Goal: Task Accomplishment & Management: Use online tool/utility

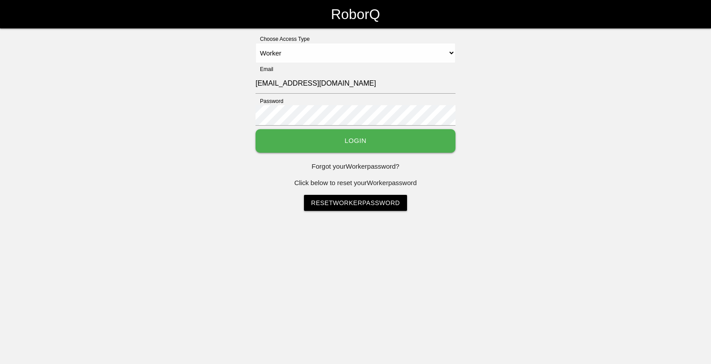
select select "Worker"
click at [348, 144] on button "Login" at bounding box center [356, 141] width 200 height 24
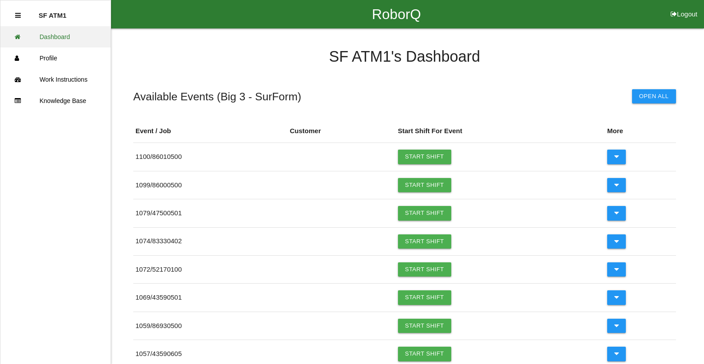
click at [66, 34] on link "Dashboard" at bounding box center [55, 36] width 110 height 21
click at [437, 155] on link "Start Shift" at bounding box center [424, 157] width 53 height 14
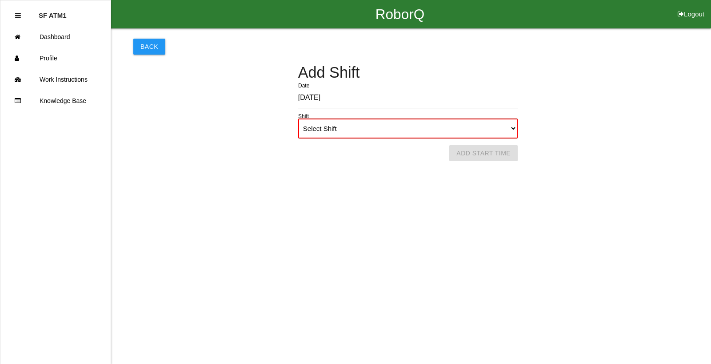
drag, startPoint x: 373, startPoint y: 125, endPoint x: 353, endPoint y: 135, distance: 22.7
click at [373, 125] on select "Select Shift 1st Shift 2nd Shift 3rd Shift 4th Shift" at bounding box center [408, 129] width 220 height 20
select select "1"
click at [298, 119] on select "Select Shift 1st Shift 2nd Shift 3rd Shift 4th Shift" at bounding box center [408, 129] width 220 height 20
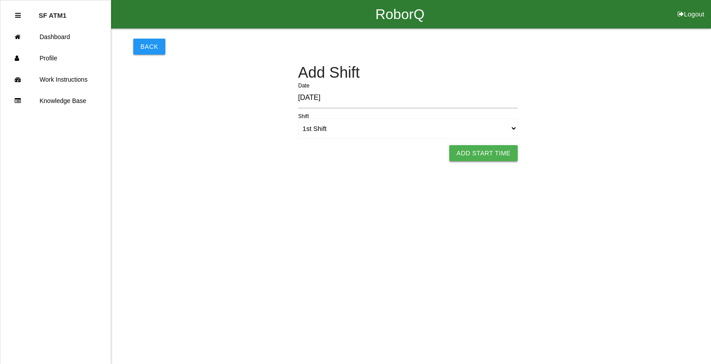
click at [508, 157] on button "Add Start Time" at bounding box center [483, 153] width 68 height 16
select select "6"
select select "19"
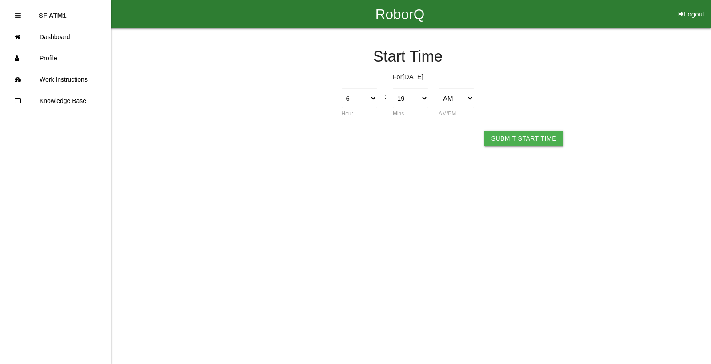
drag, startPoint x: 508, startPoint y: 157, endPoint x: 502, endPoint y: 139, distance: 19.8
click at [502, 139] on button "Submit Start Time" at bounding box center [523, 139] width 79 height 16
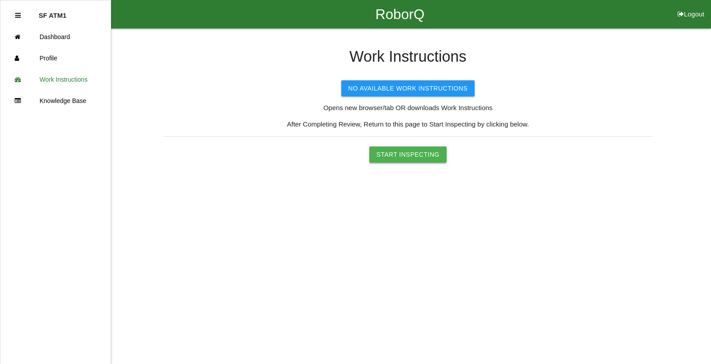
drag, startPoint x: 429, startPoint y: 152, endPoint x: 426, endPoint y: 157, distance: 6.2
click at [429, 152] on button "Start Inspecting" at bounding box center [407, 155] width 77 height 16
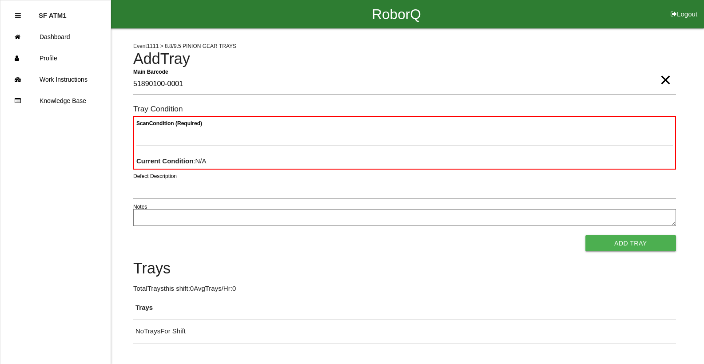
type Barcode "51890100-0001"
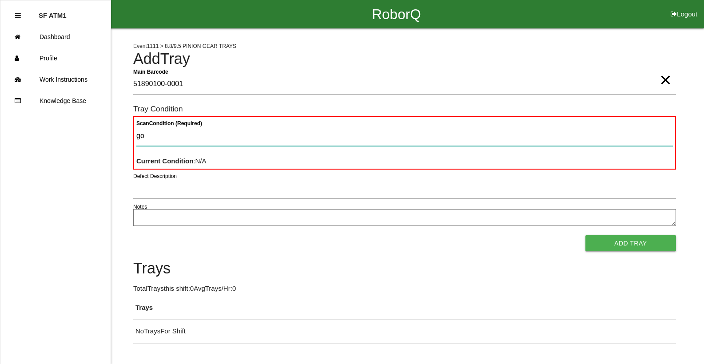
type Condition "goo"
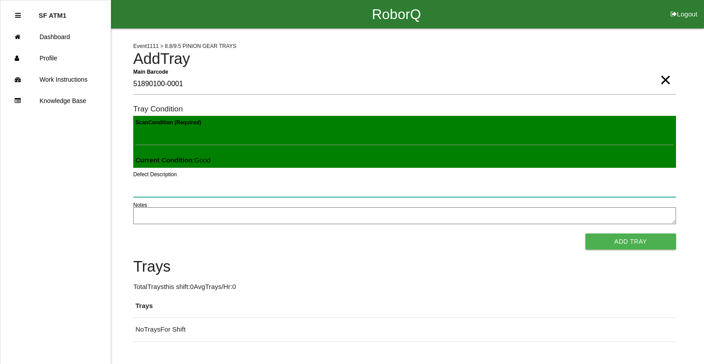
click at [586, 234] on button "Add Tray" at bounding box center [631, 242] width 91 height 16
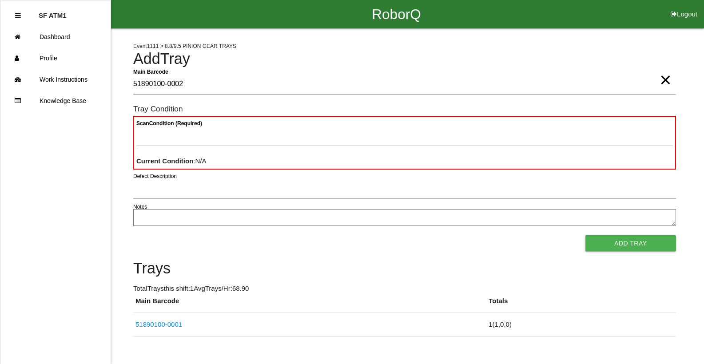
type Barcode "51890100-0002"
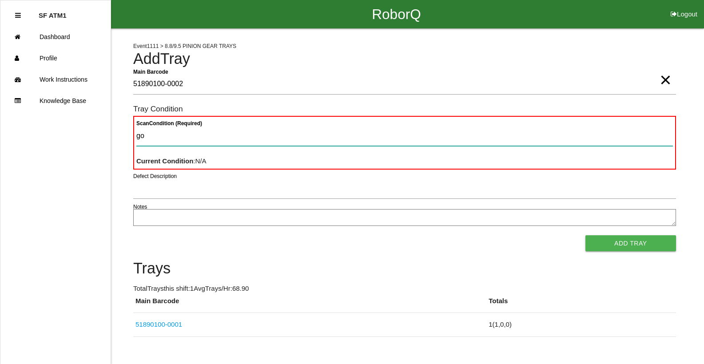
type Condition "goo"
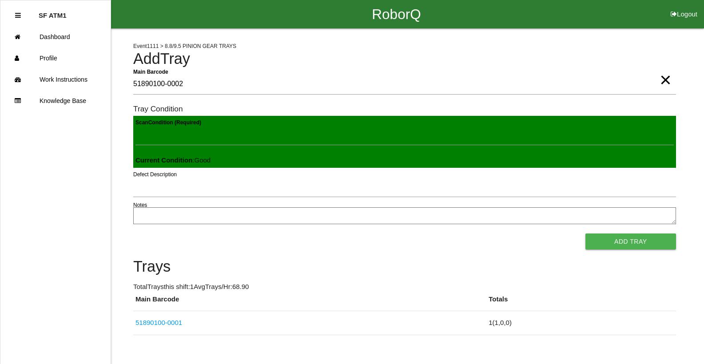
click at [586, 234] on button "Add Tray" at bounding box center [631, 242] width 91 height 16
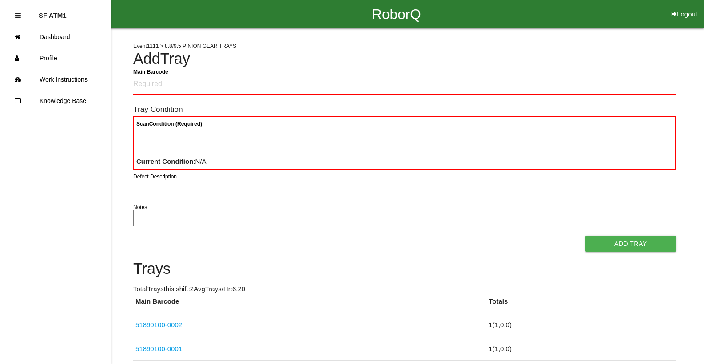
click at [236, 85] on Barcode "Main Barcode" at bounding box center [404, 84] width 543 height 21
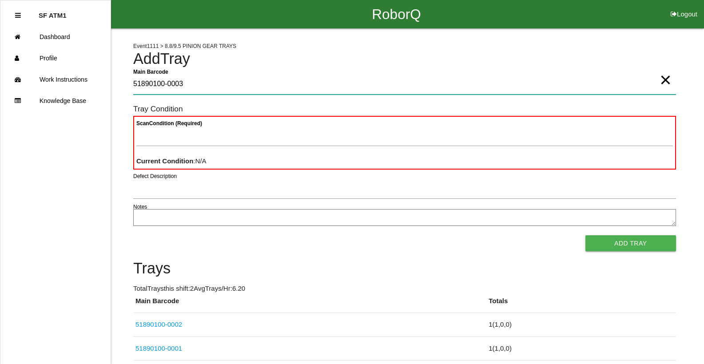
type Barcode "51890100-0003"
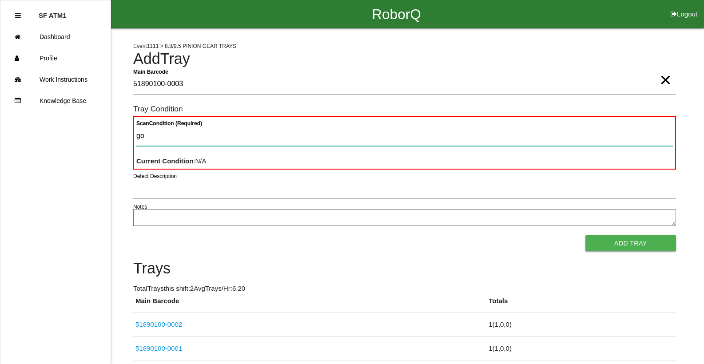
type Condition "goo"
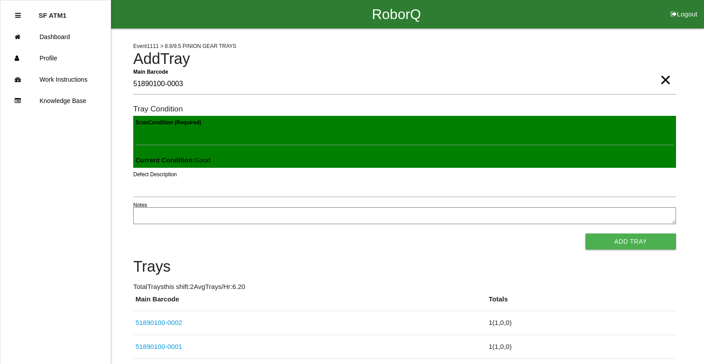
click at [586, 234] on button "Add Tray" at bounding box center [631, 242] width 91 height 16
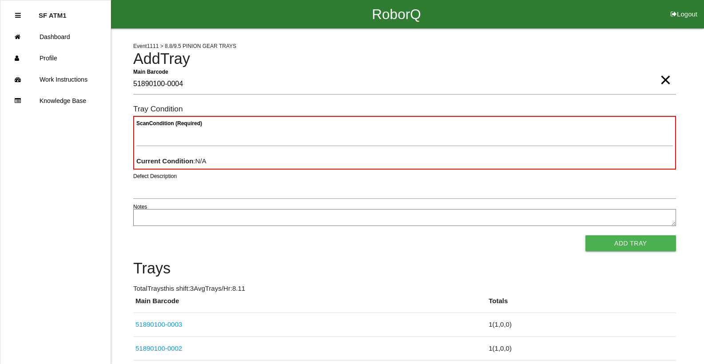
type Barcode "51890100-0004"
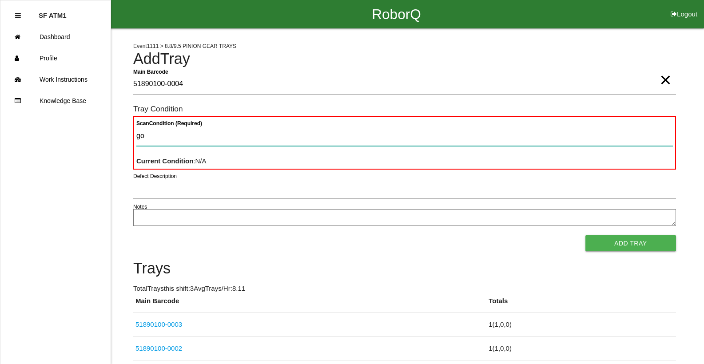
type Condition "goo"
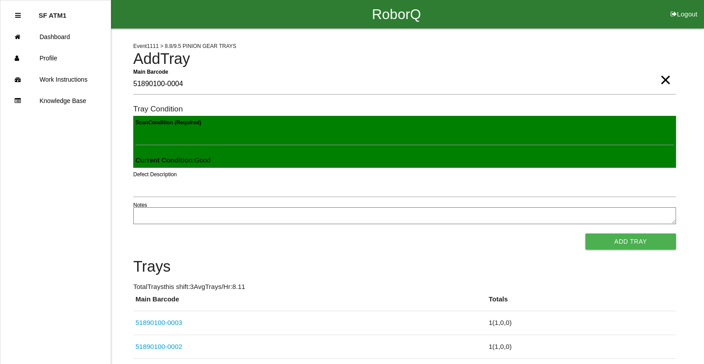
click at [586, 234] on button "Add Tray" at bounding box center [631, 242] width 91 height 16
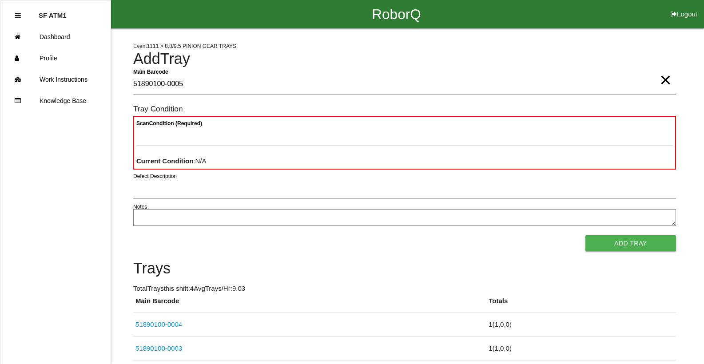
type Barcode "51890100-0005"
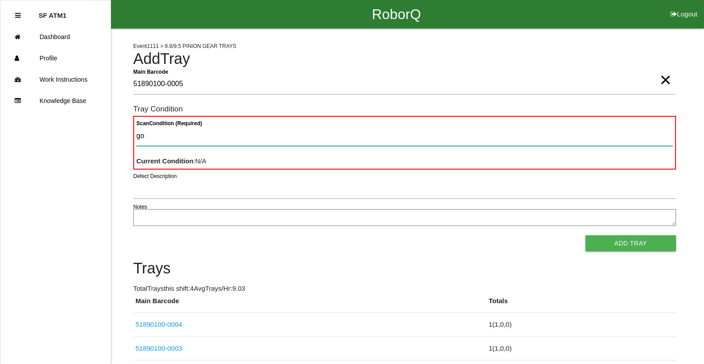
type Condition "goo"
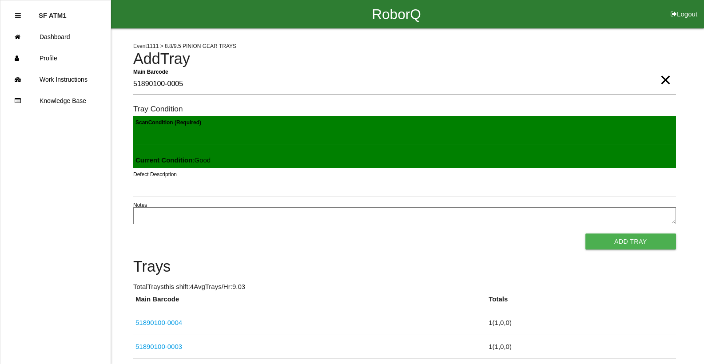
click at [586, 234] on button "Add Tray" at bounding box center [631, 242] width 91 height 16
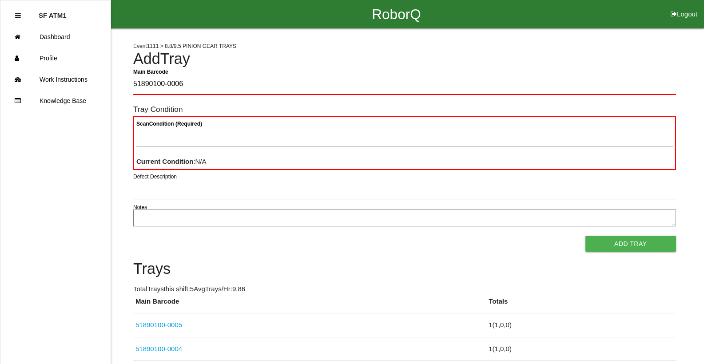
type Barcode "51890100-0006"
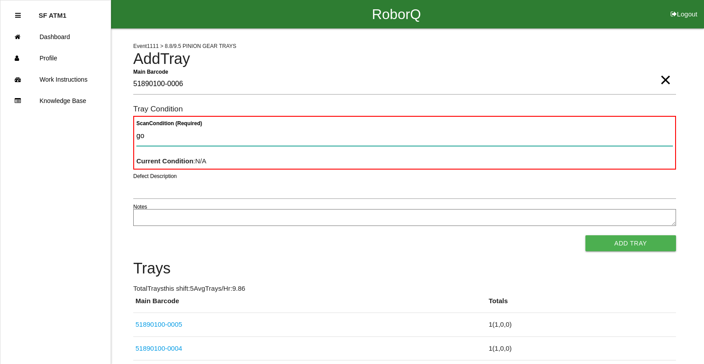
type Condition "goo"
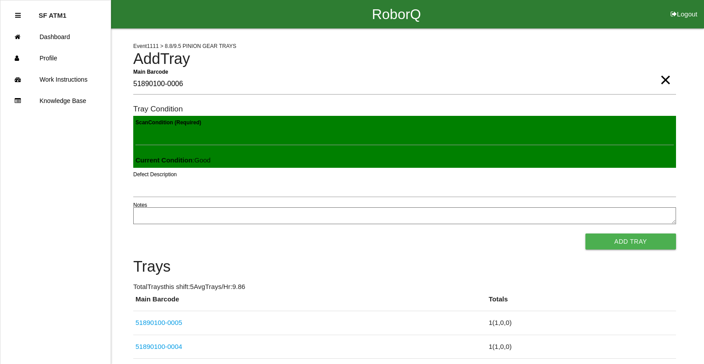
click at [586, 234] on button "Add Tray" at bounding box center [631, 242] width 91 height 16
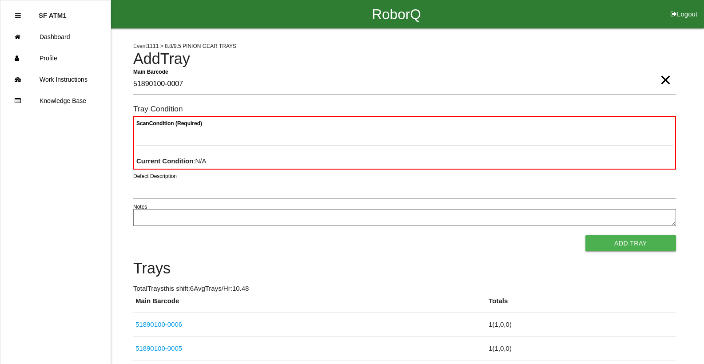
type Barcode "51890100-0007"
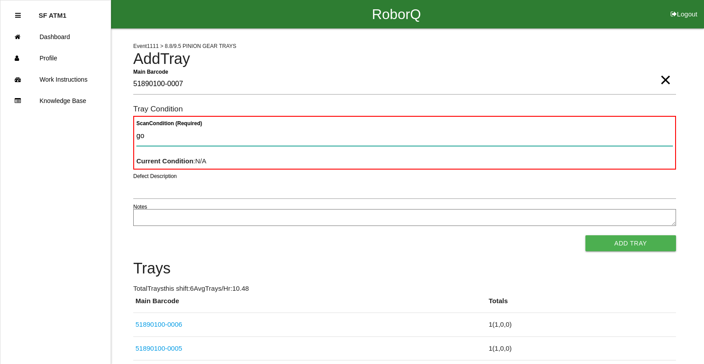
type Condition "goo"
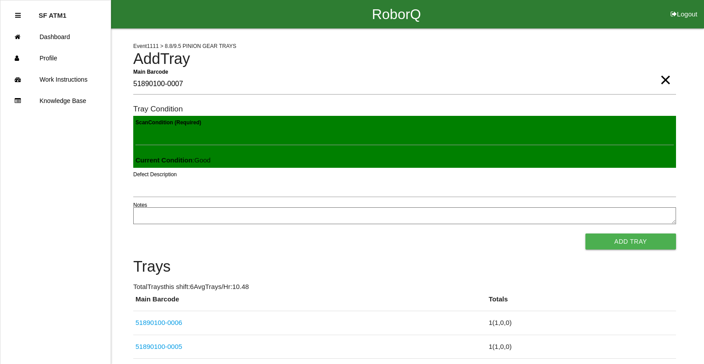
click at [586, 234] on button "Add Tray" at bounding box center [631, 242] width 91 height 16
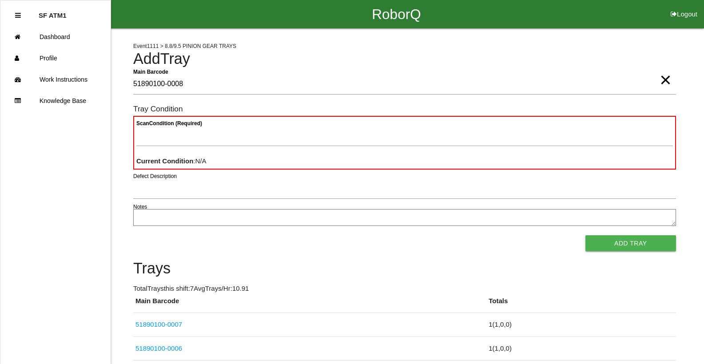
type Barcode "51890100-0008"
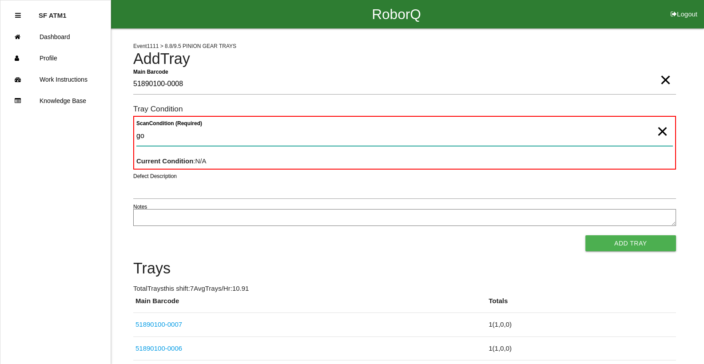
type Condition "goo"
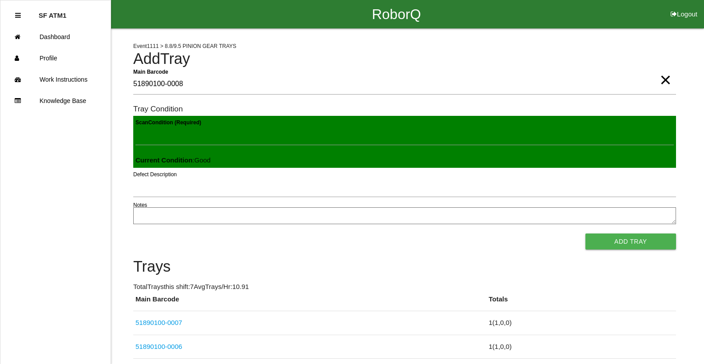
click at [586, 234] on button "Add Tray" at bounding box center [631, 242] width 91 height 16
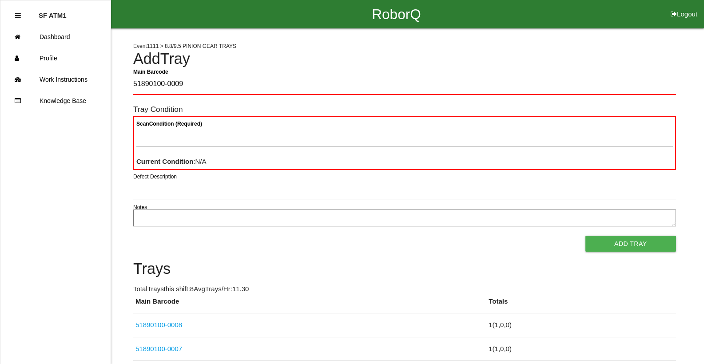
type Barcode "51890100-0009"
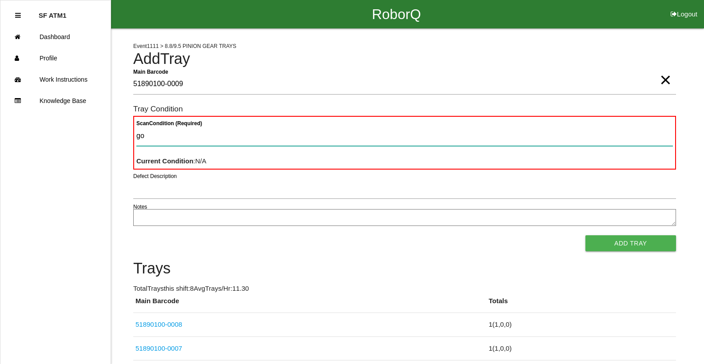
type Condition "goo"
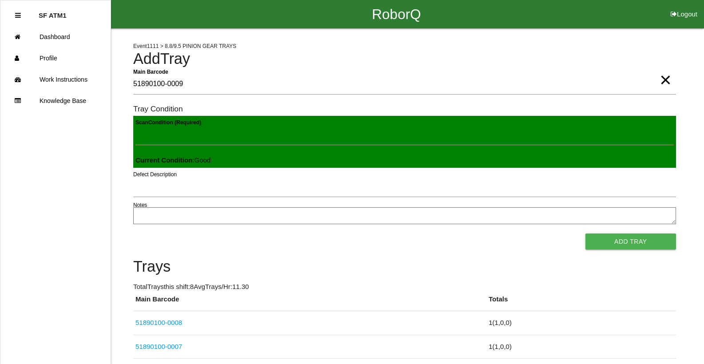
click at [586, 234] on button "Add Tray" at bounding box center [631, 242] width 91 height 16
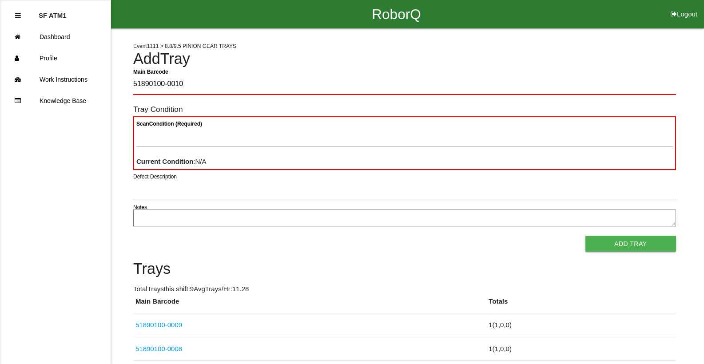
type Barcode "51890100-0010"
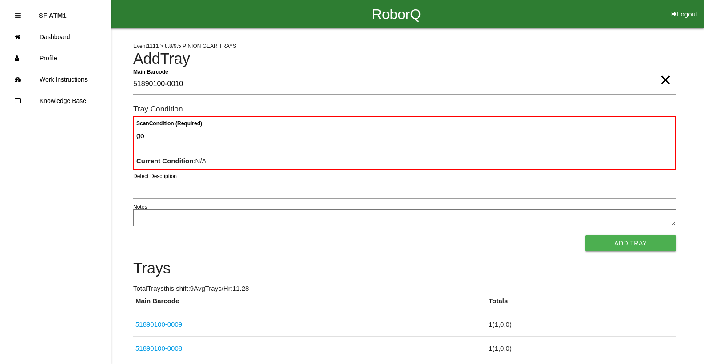
type Condition "goo"
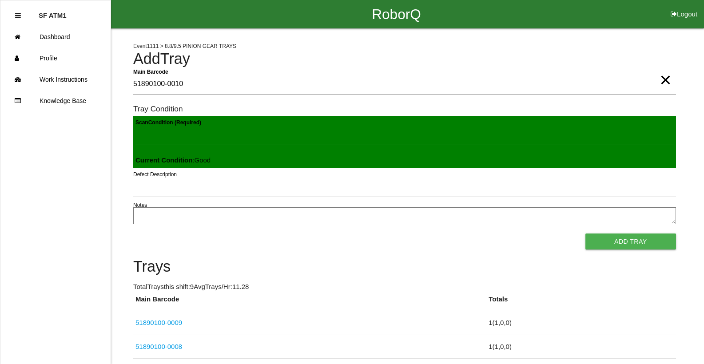
click at [586, 234] on button "Add Tray" at bounding box center [631, 242] width 91 height 16
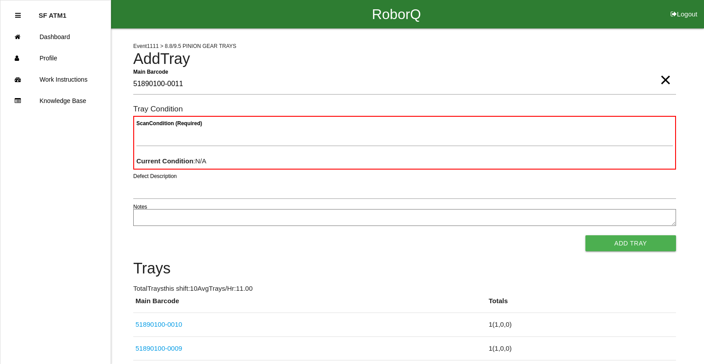
type Barcode "51890100-0011"
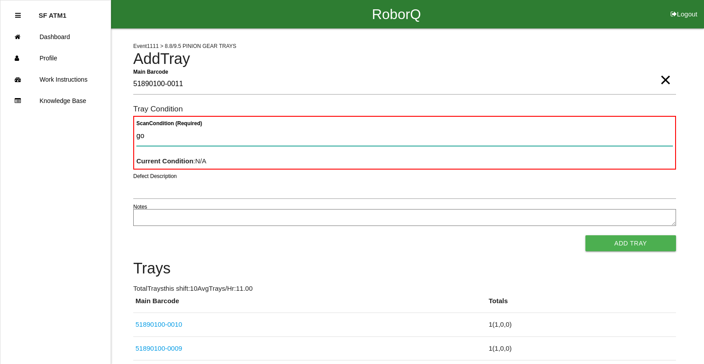
type Condition "goo"
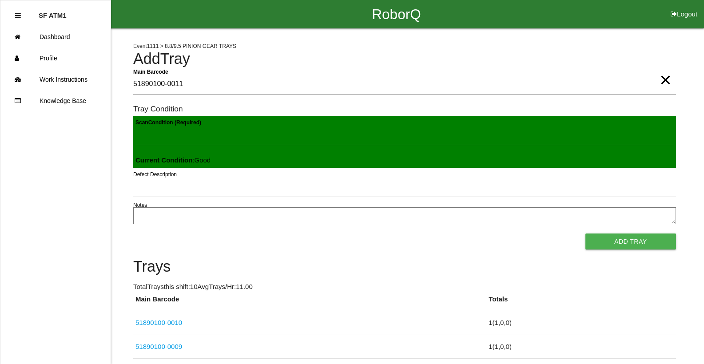
click at [586, 234] on button "Add Tray" at bounding box center [631, 242] width 91 height 16
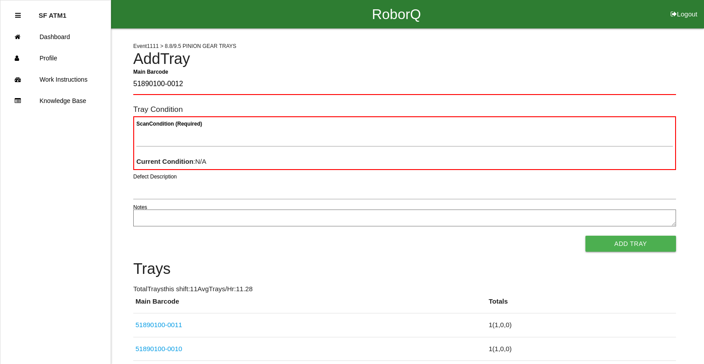
type Barcode "51890100-0012"
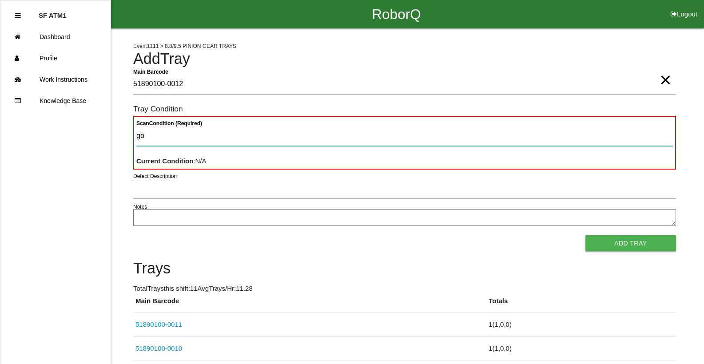
type Condition "goo"
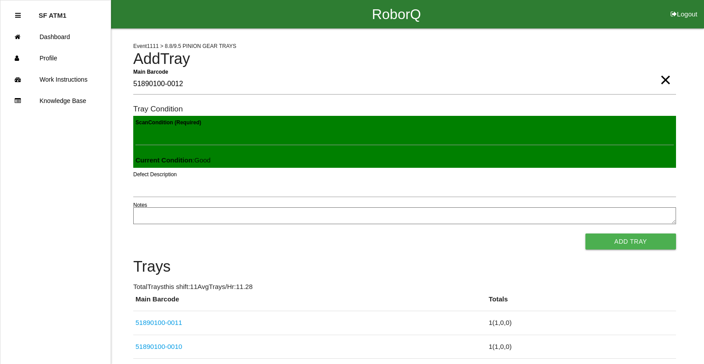
click at [586, 234] on button "Add Tray" at bounding box center [631, 242] width 91 height 16
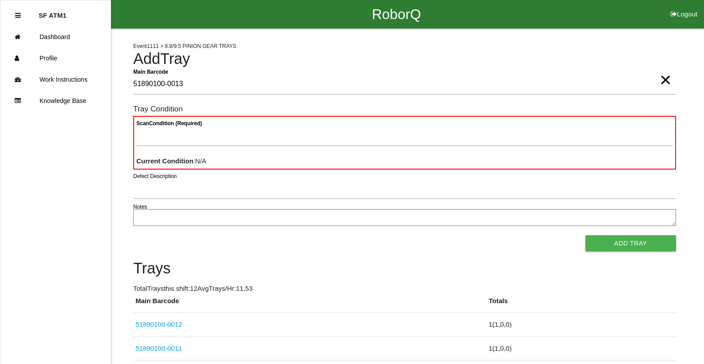
type Barcode "51890100-0013"
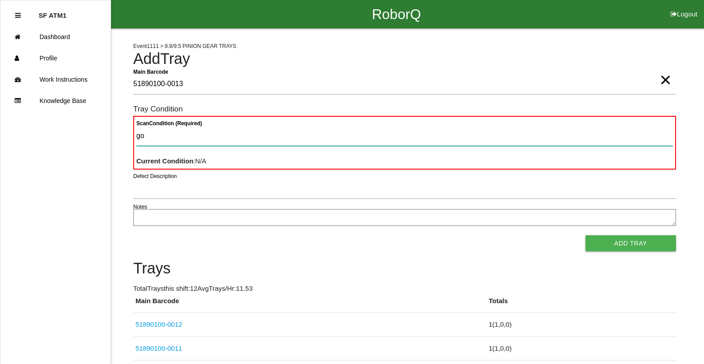
type Condition "goo"
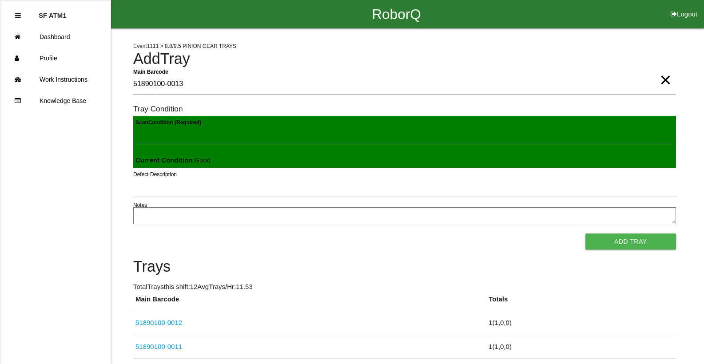
click at [586, 234] on button "Add Tray" at bounding box center [631, 242] width 91 height 16
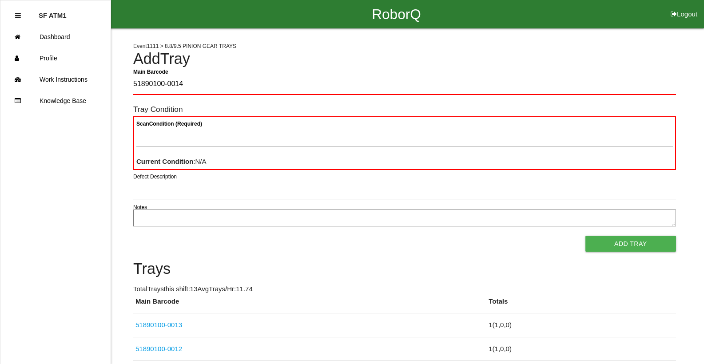
type Barcode "51890100-0014"
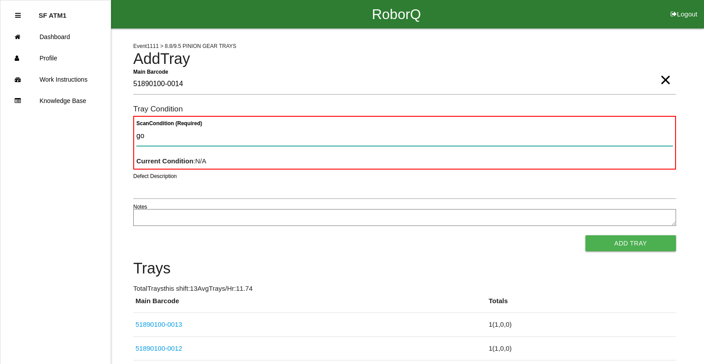
type Condition "goo"
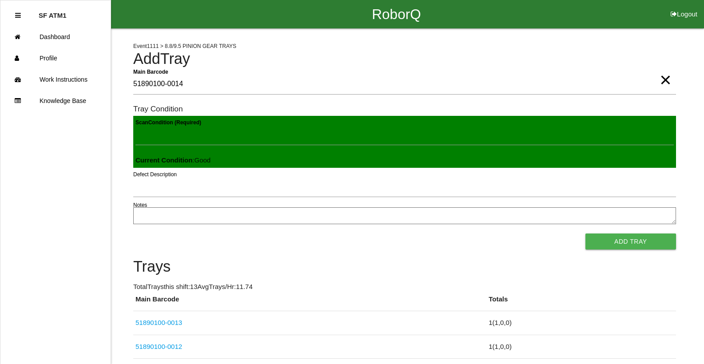
click at [586, 234] on button "Add Tray" at bounding box center [631, 242] width 91 height 16
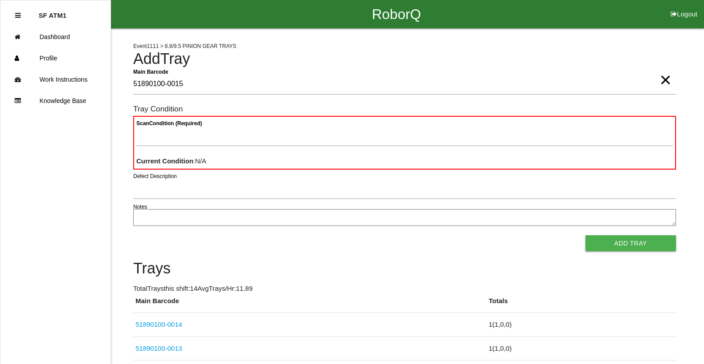
type Barcode "51890100-0015"
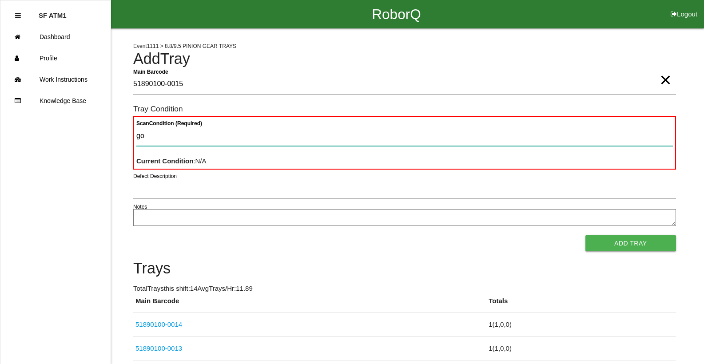
type Condition "goo"
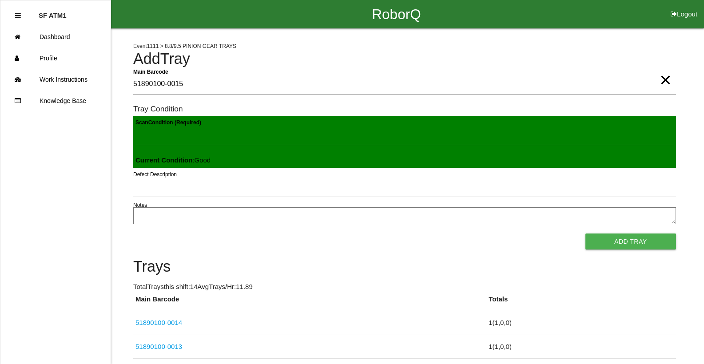
click button "Add Tray" at bounding box center [631, 242] width 91 height 16
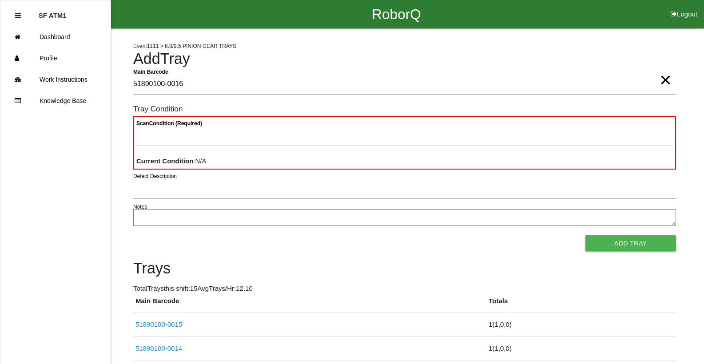
type Barcode "51890100-0016"
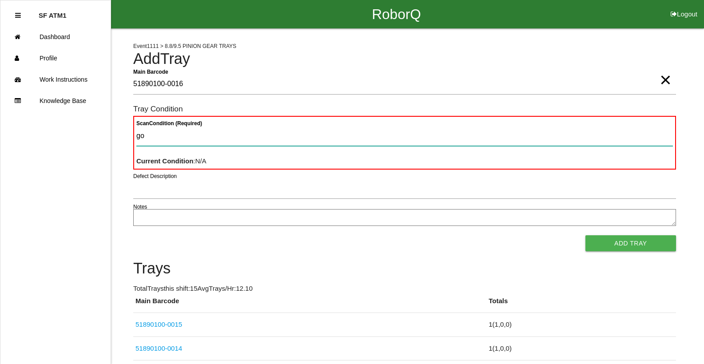
type Condition "goo"
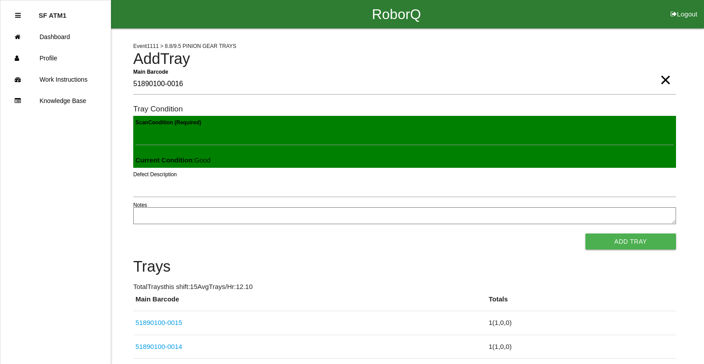
click at [586, 234] on button "Add Tray" at bounding box center [631, 242] width 91 height 16
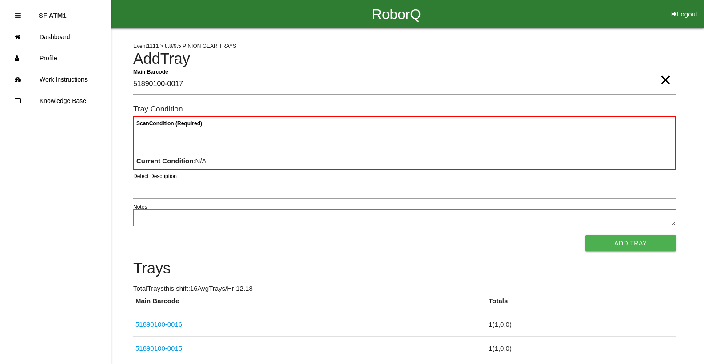
type Barcode "51890100-0017"
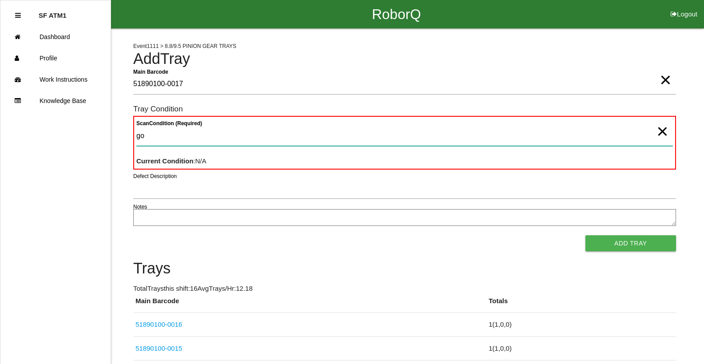
type Condition "goo"
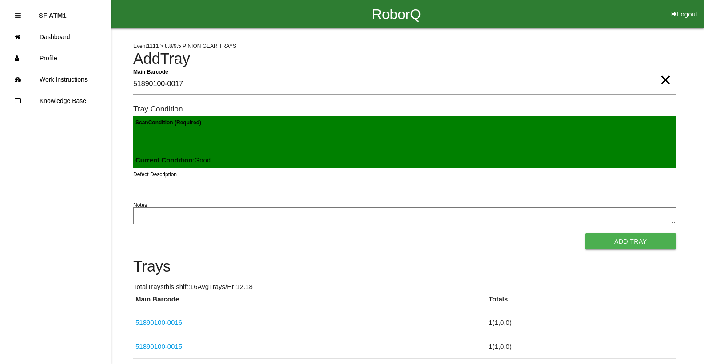
click at [586, 234] on button "Add Tray" at bounding box center [631, 242] width 91 height 16
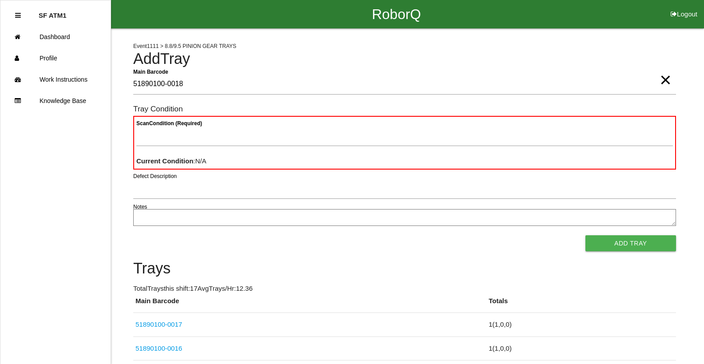
type Barcode "51890100-0018"
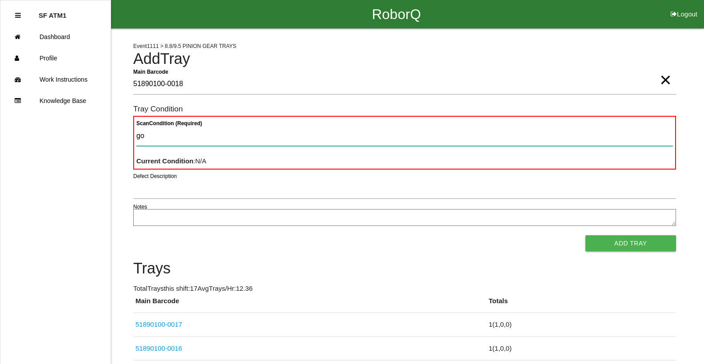
type Condition "goo"
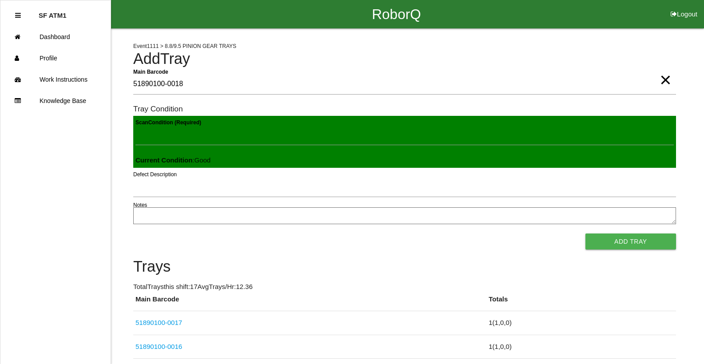
click at [586, 234] on button "Add Tray" at bounding box center [631, 242] width 91 height 16
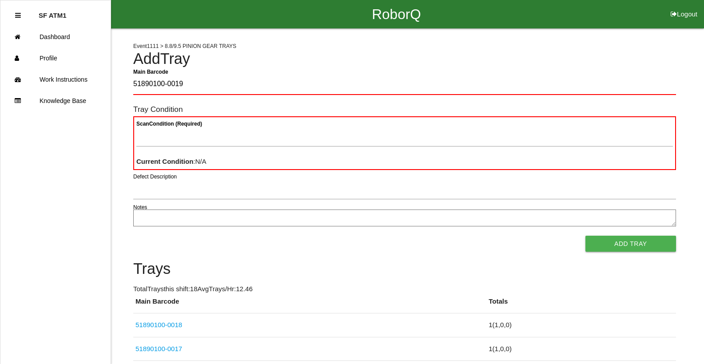
type Barcode "51890100-0019"
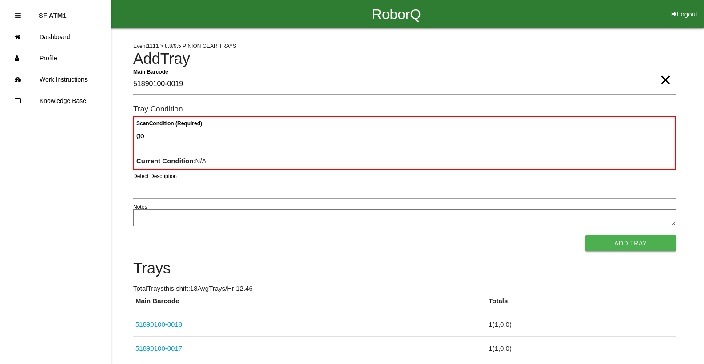
type Condition "goo"
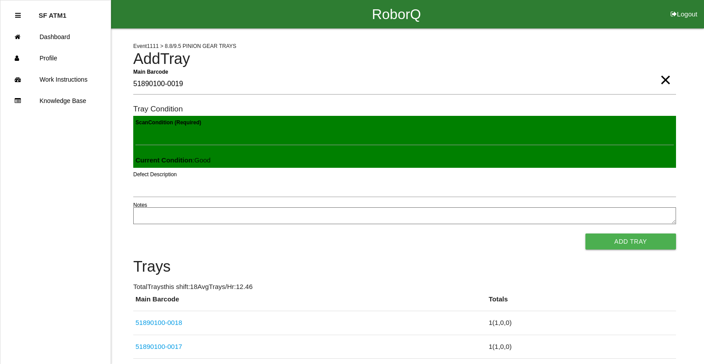
click at [586, 234] on button "Add Tray" at bounding box center [631, 242] width 91 height 16
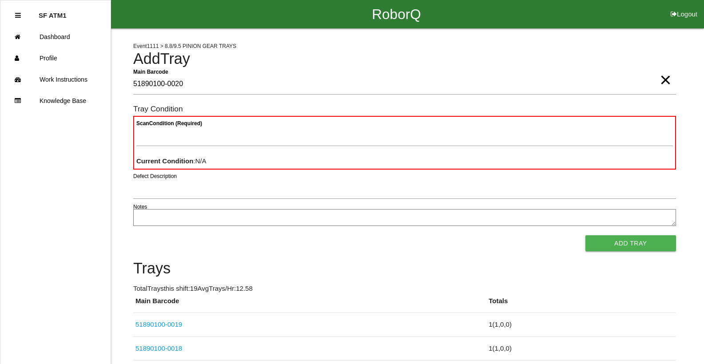
type Barcode "51890100-0020"
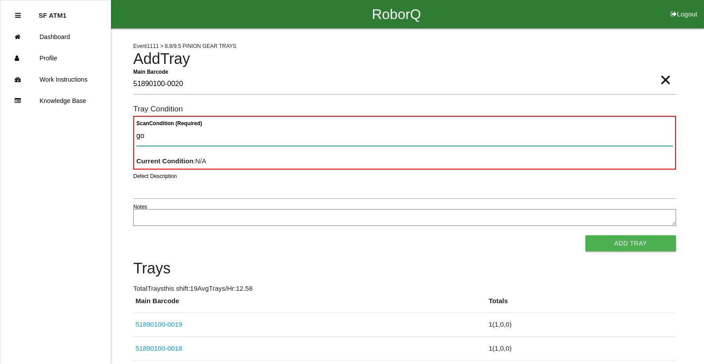
type Condition "goo"
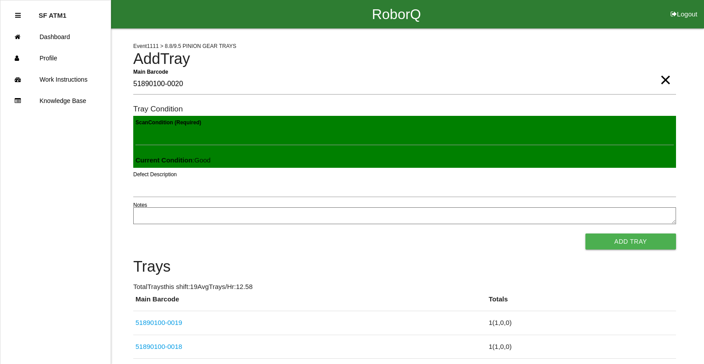
click at [586, 234] on button "Add Tray" at bounding box center [631, 242] width 91 height 16
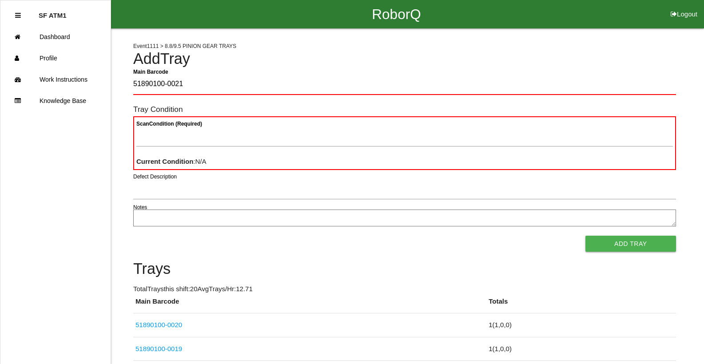
type Barcode "51890100-0021"
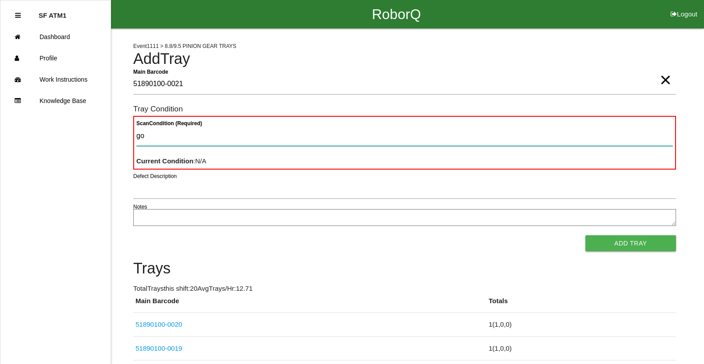
type Condition "goo"
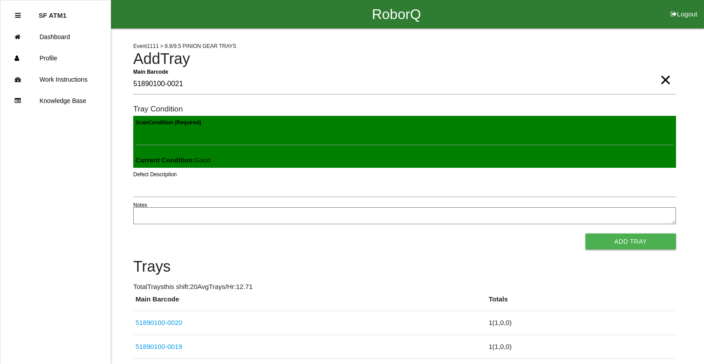
click at [586, 234] on button "Add Tray" at bounding box center [631, 242] width 91 height 16
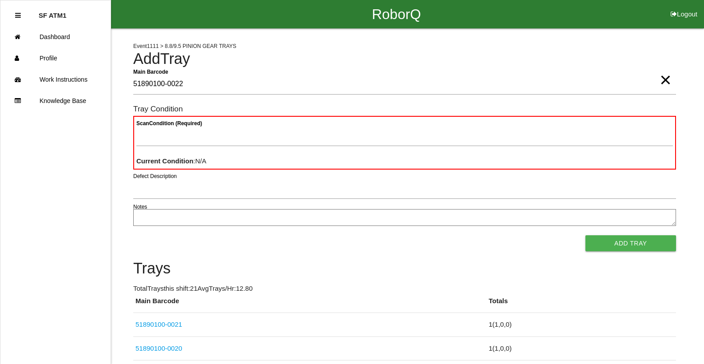
type Barcode "51890100-0022"
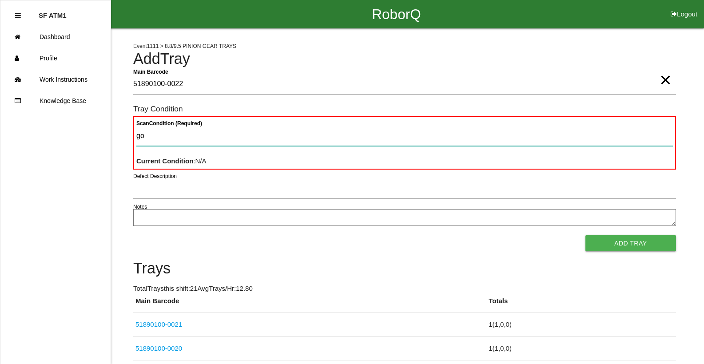
type Condition "goo"
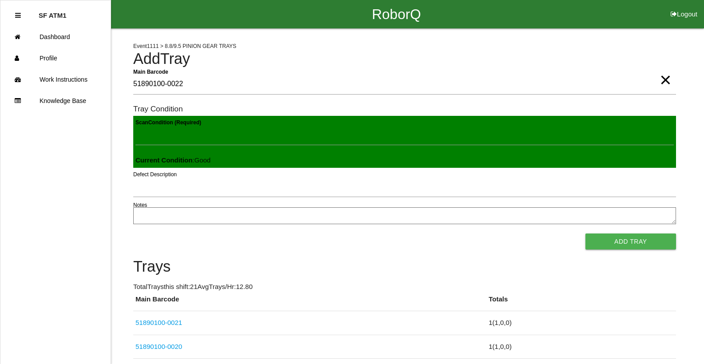
click at [586, 234] on button "Add Tray" at bounding box center [631, 242] width 91 height 16
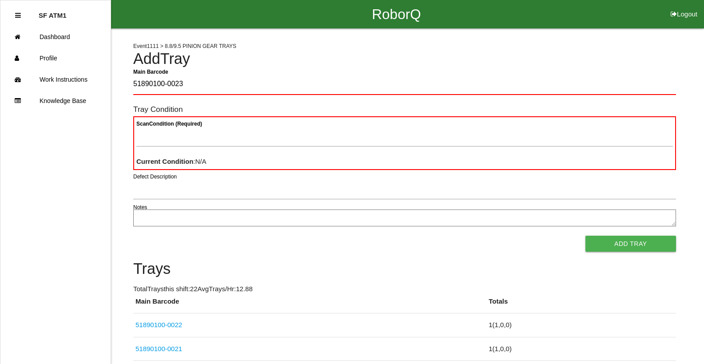
type Barcode "51890100-0023"
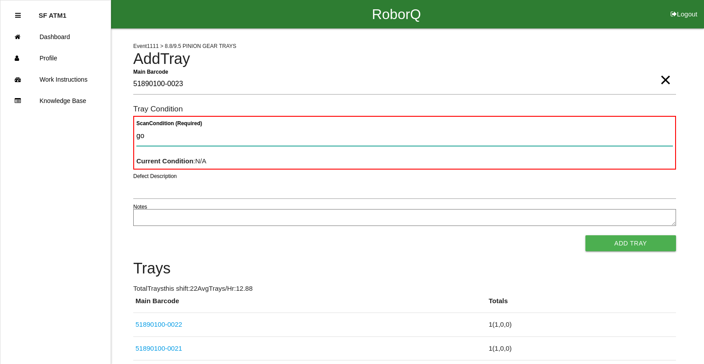
type Condition "goo"
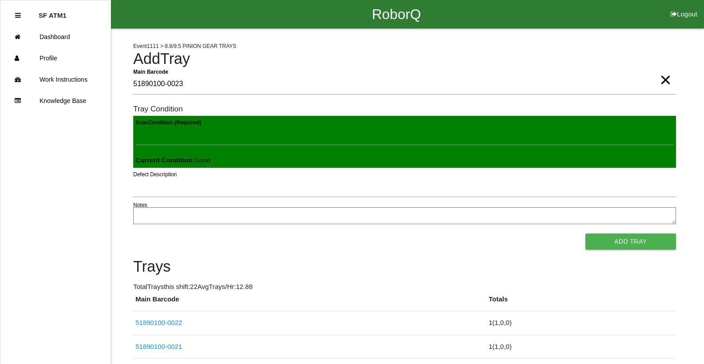
click at [586, 234] on button "Add Tray" at bounding box center [631, 242] width 91 height 16
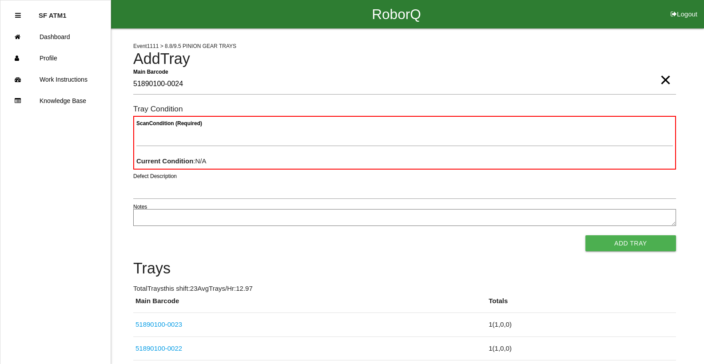
type Barcode "51890100-0024"
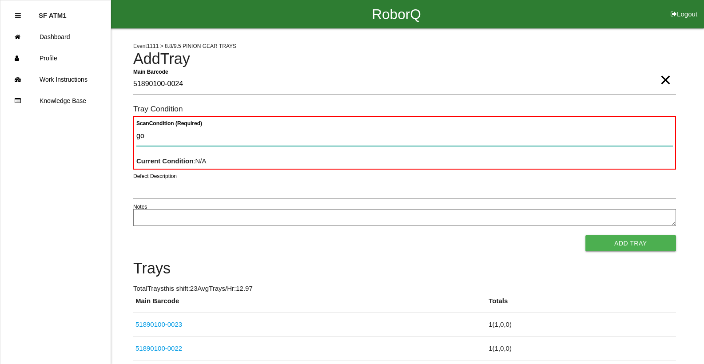
type Condition "goo"
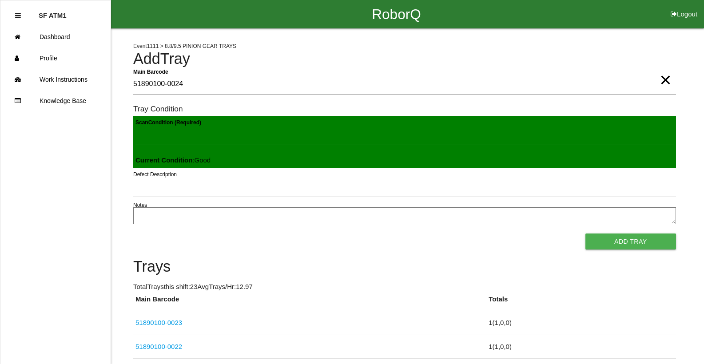
click at [586, 234] on button "Add Tray" at bounding box center [631, 242] width 91 height 16
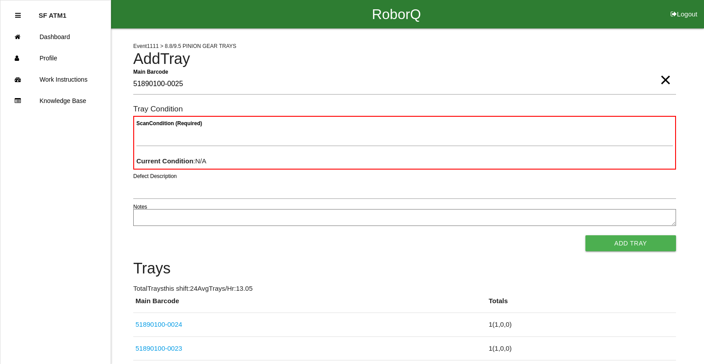
type Barcode "51890100-0025"
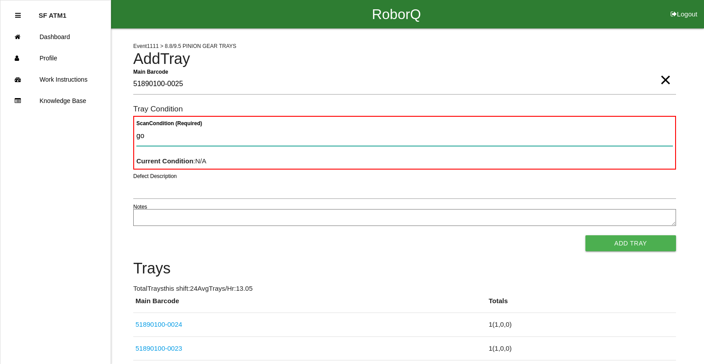
type Condition "goo"
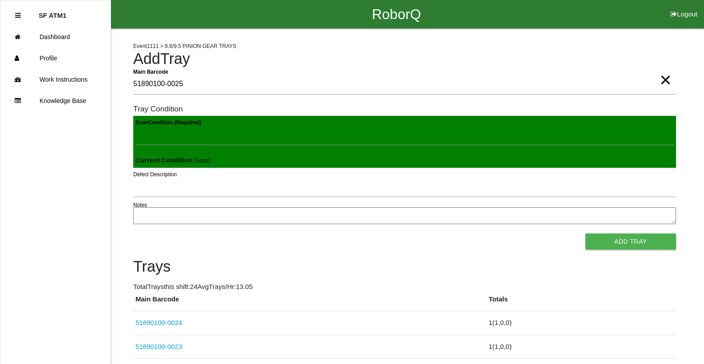
click at [586, 234] on button "Add Tray" at bounding box center [631, 242] width 91 height 16
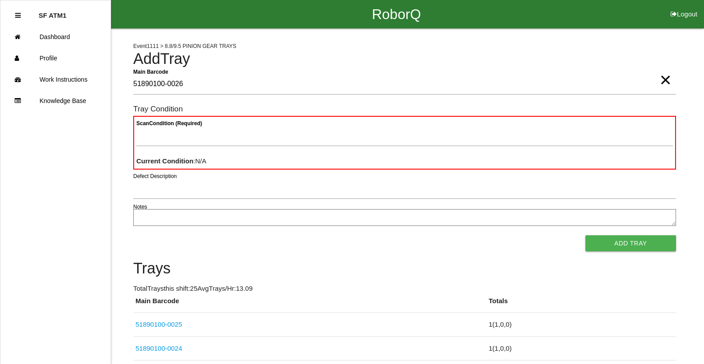
type Barcode "51890100-0026"
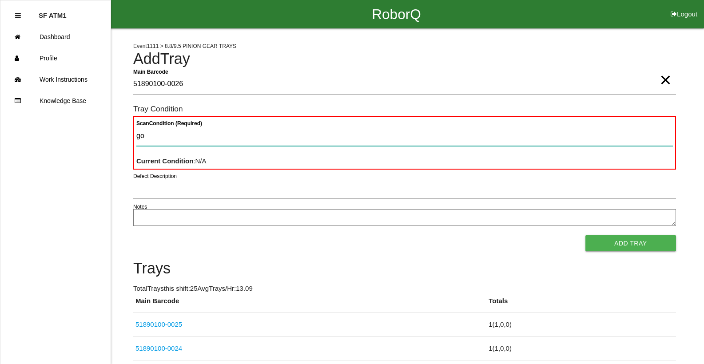
type Condition "goo"
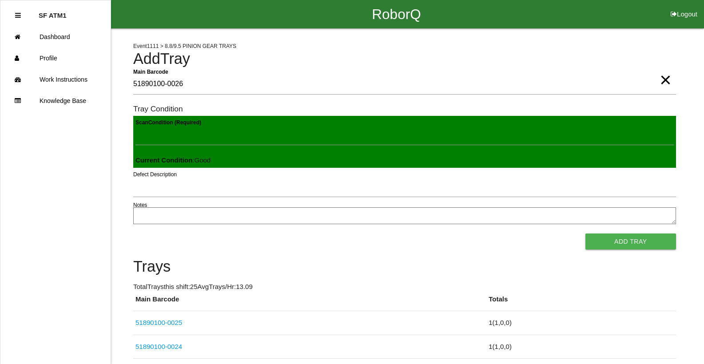
click at [586, 234] on button "Add Tray" at bounding box center [631, 242] width 91 height 16
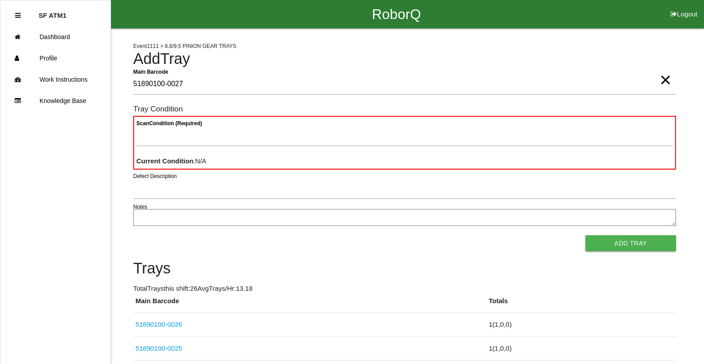
type Barcode "51890100-0027"
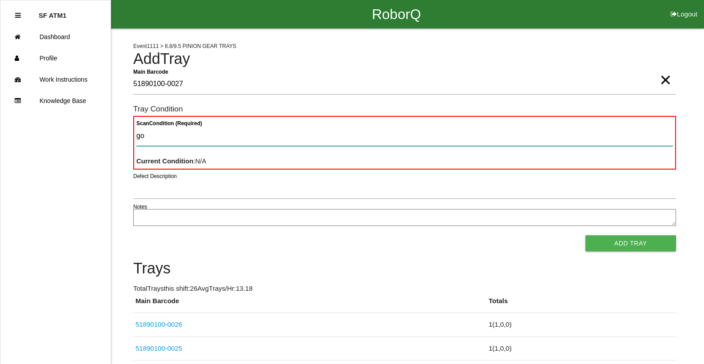
type Condition "goo"
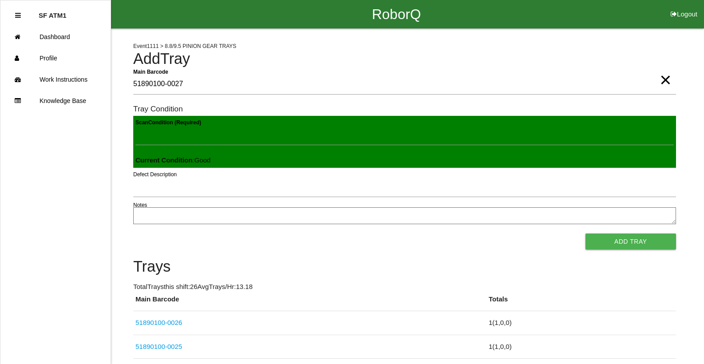
click at [586, 234] on button "Add Tray" at bounding box center [631, 242] width 91 height 16
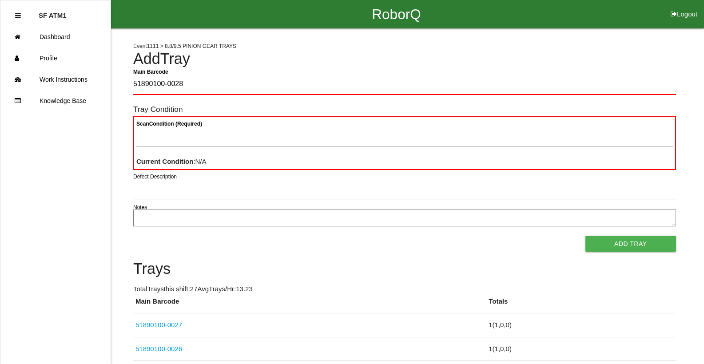
type Barcode "51890100-0028"
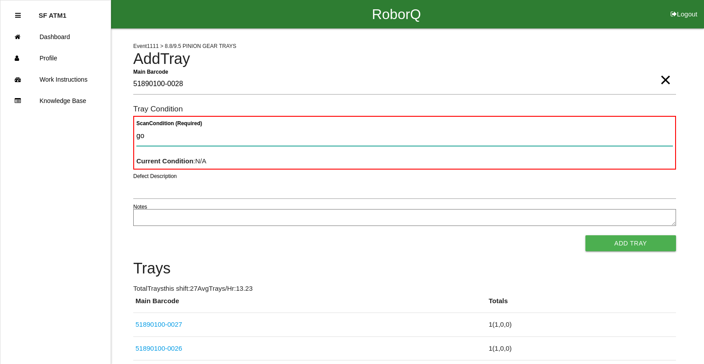
type Condition "goo"
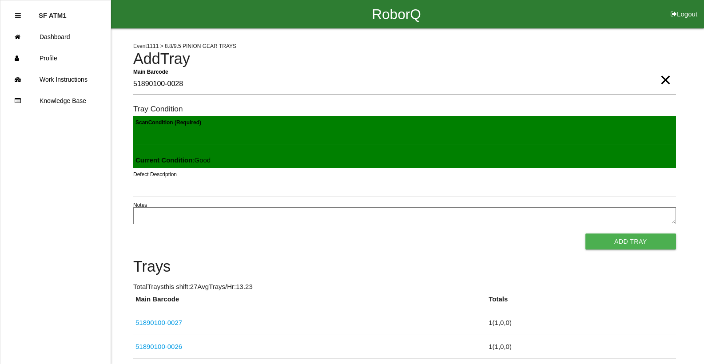
click at [586, 234] on button "Add Tray" at bounding box center [631, 242] width 91 height 16
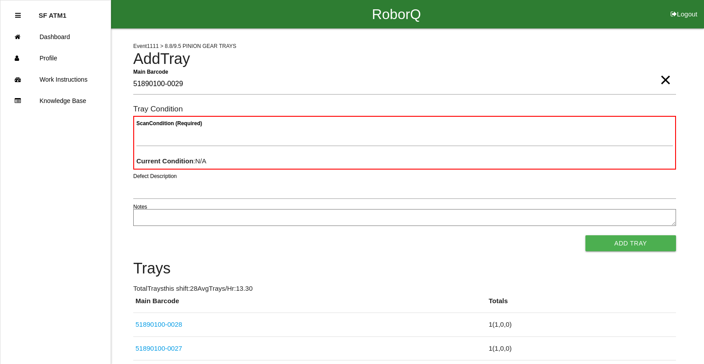
type Barcode "51890100-0029"
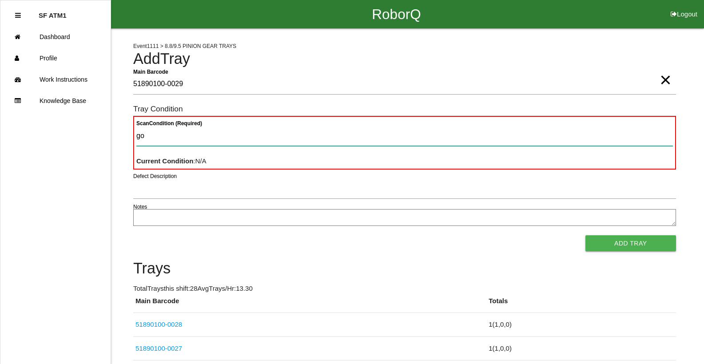
type Condition "goo"
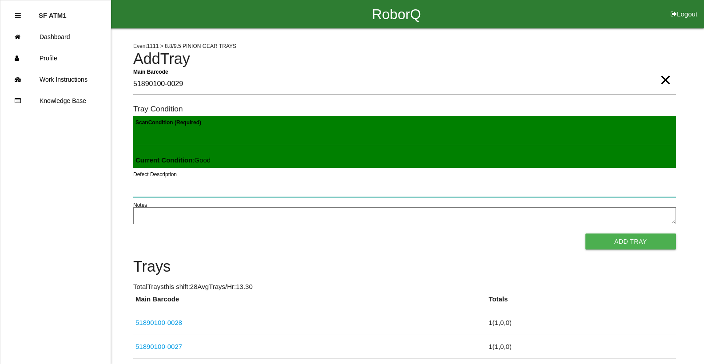
click at [586, 234] on button "Add Tray" at bounding box center [631, 242] width 91 height 16
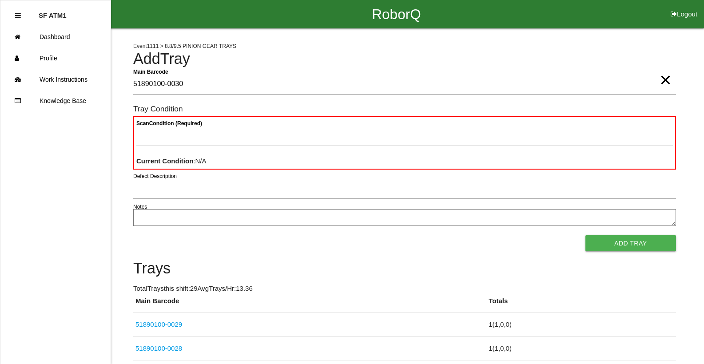
type Barcode "51890100-0030"
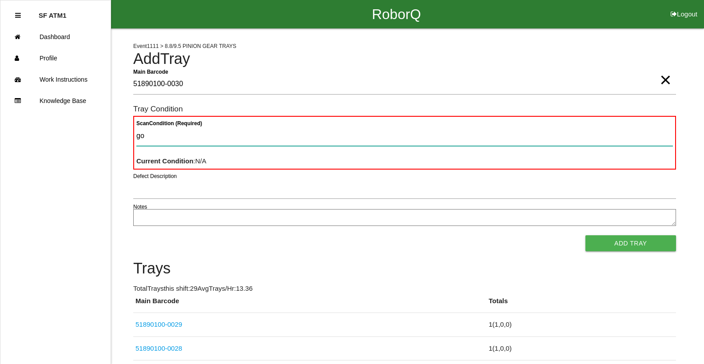
type Condition "goo"
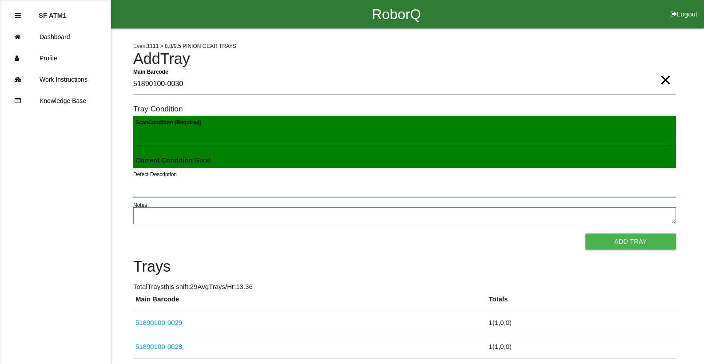
click at [586, 234] on button "Add Tray" at bounding box center [631, 242] width 91 height 16
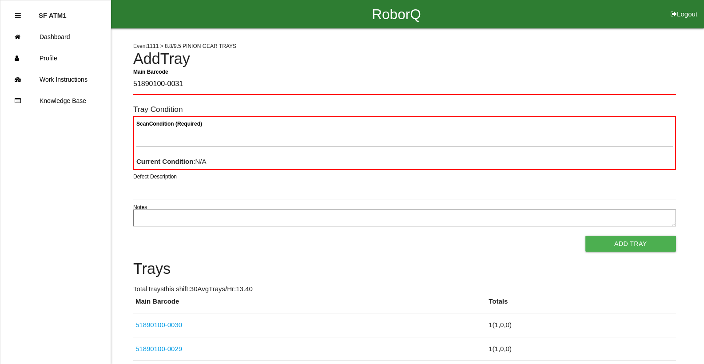
type Barcode "51890100-0031"
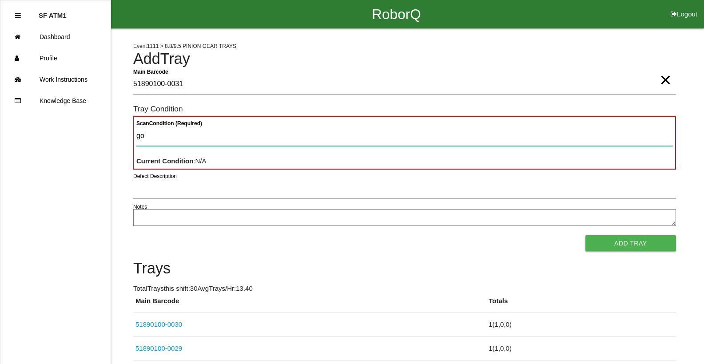
type Condition "goo"
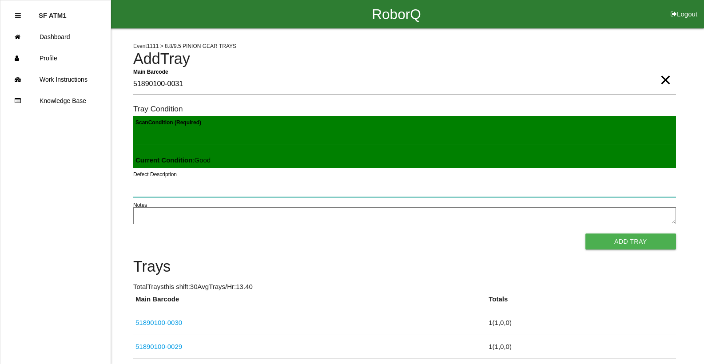
click at [586, 234] on button "Add Tray" at bounding box center [631, 242] width 91 height 16
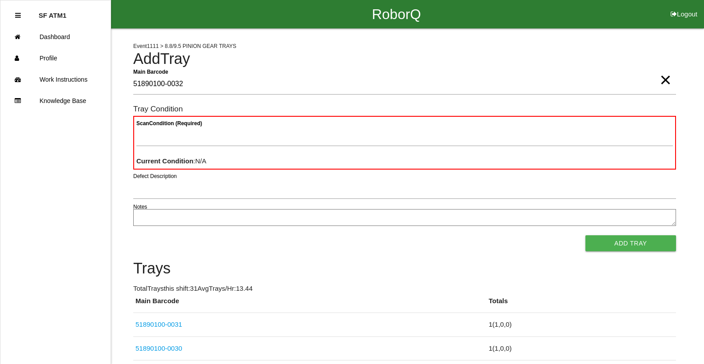
type Barcode "51890100-0032"
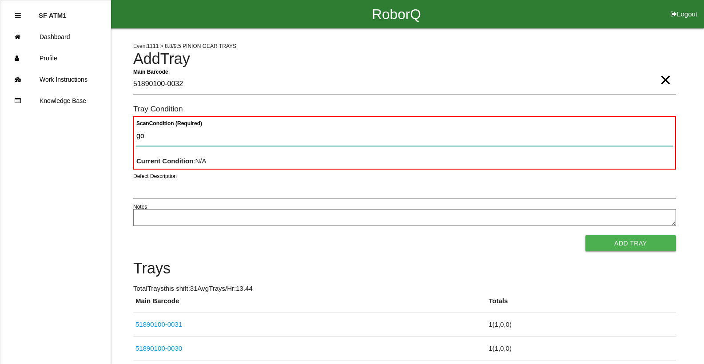
type Condition "goo"
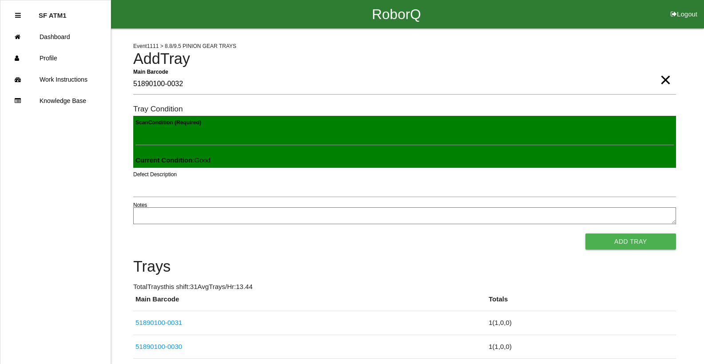
click at [586, 234] on button "Add Tray" at bounding box center [631, 242] width 91 height 16
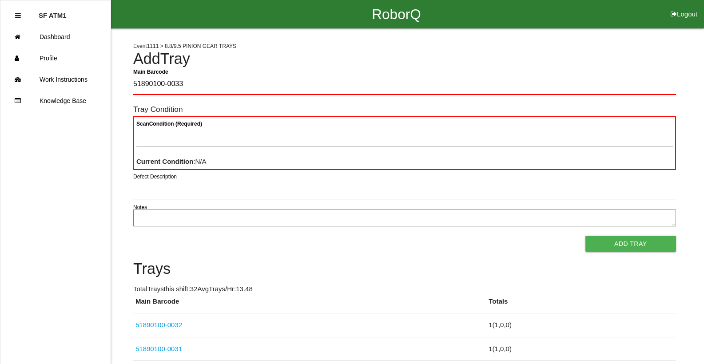
type Barcode "51890100-0033"
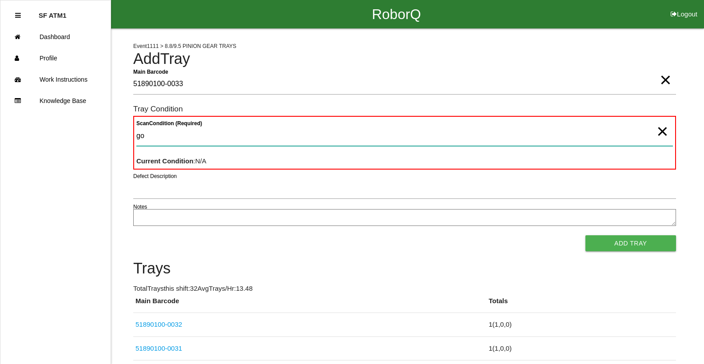
type Condition "goo"
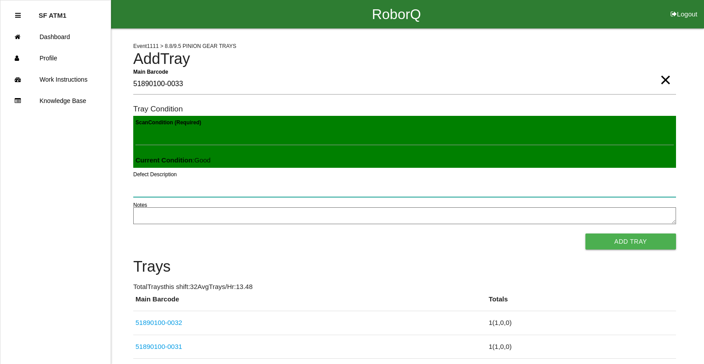
click at [586, 234] on button "Add Tray" at bounding box center [631, 242] width 91 height 16
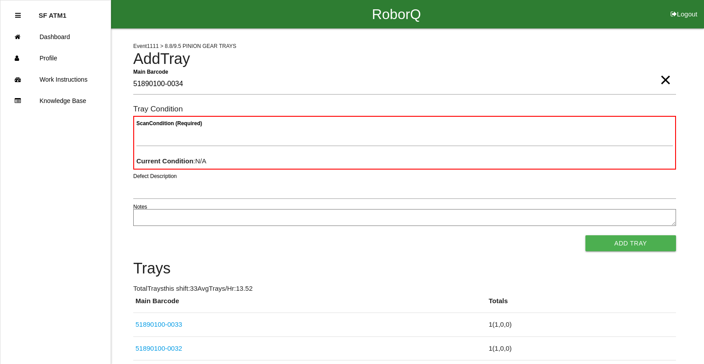
type Barcode "51890100-0034"
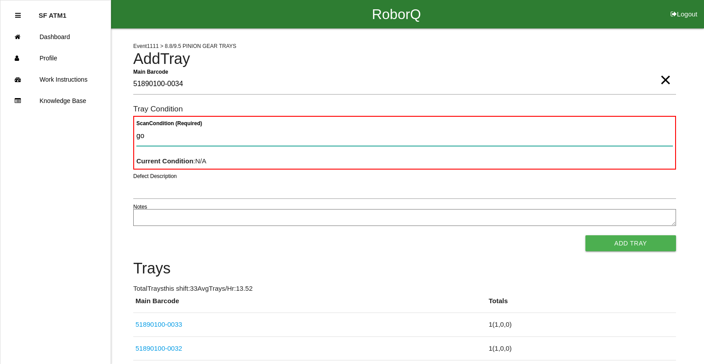
type Condition "goo"
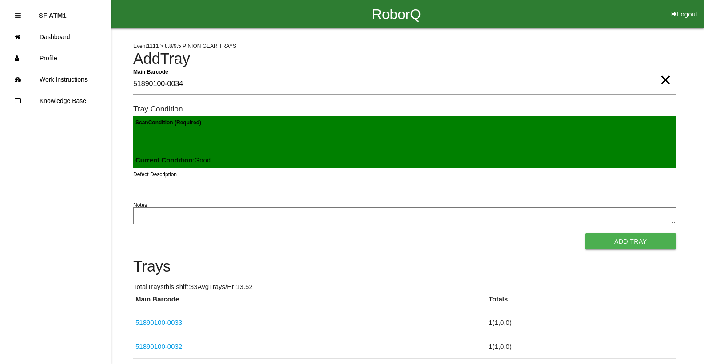
click at [586, 234] on button "Add Tray" at bounding box center [631, 242] width 91 height 16
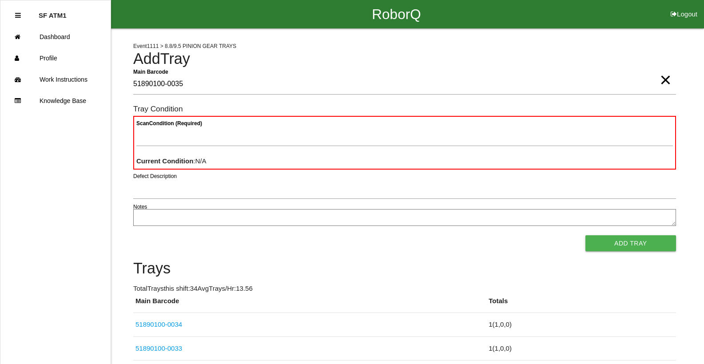
type Barcode "51890100-0035"
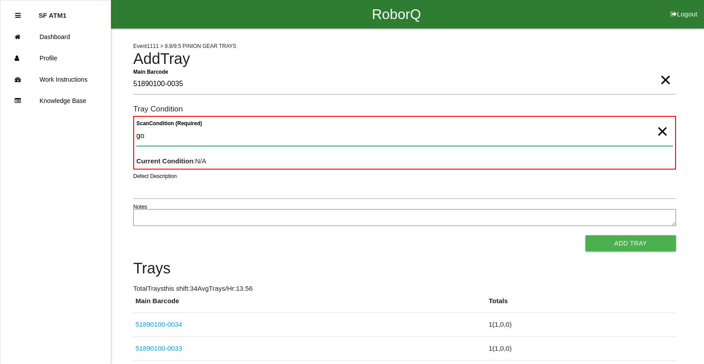
type Condition "goo"
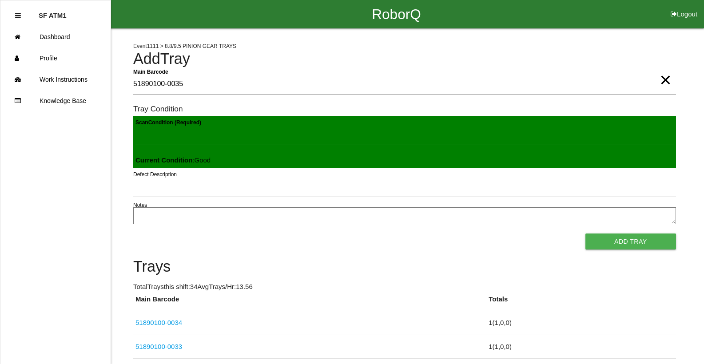
click at [586, 234] on button "Add Tray" at bounding box center [631, 242] width 91 height 16
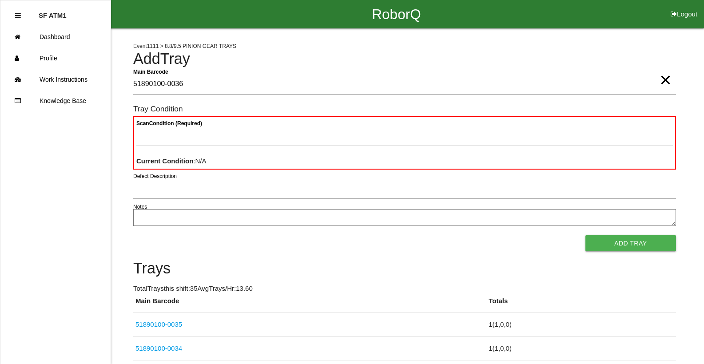
type Barcode "51890100-0036"
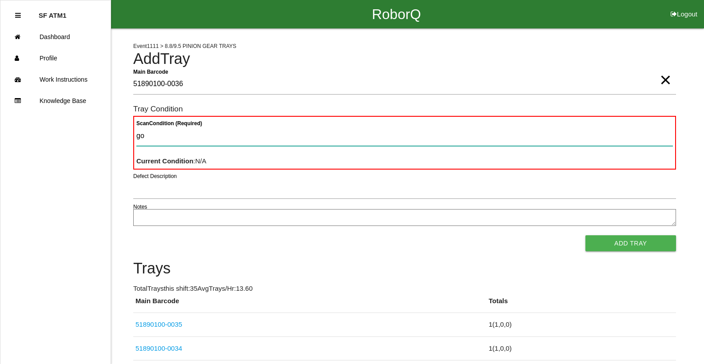
type Condition "goo"
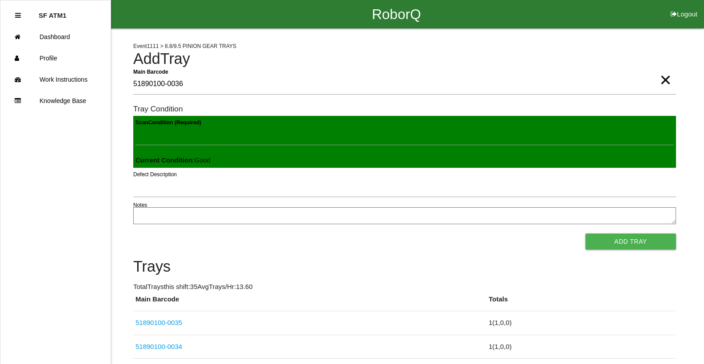
click at [586, 234] on button "Add Tray" at bounding box center [631, 242] width 91 height 16
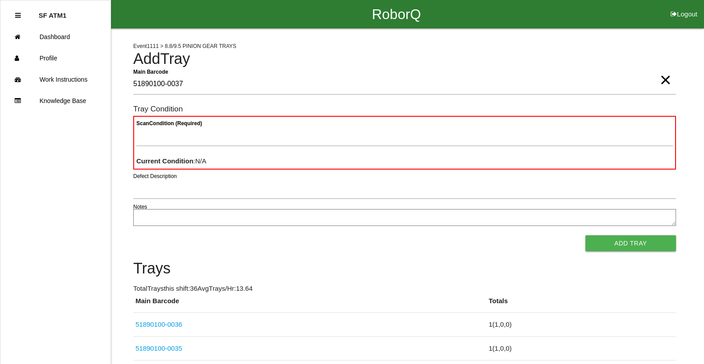
type Barcode "51890100-0037"
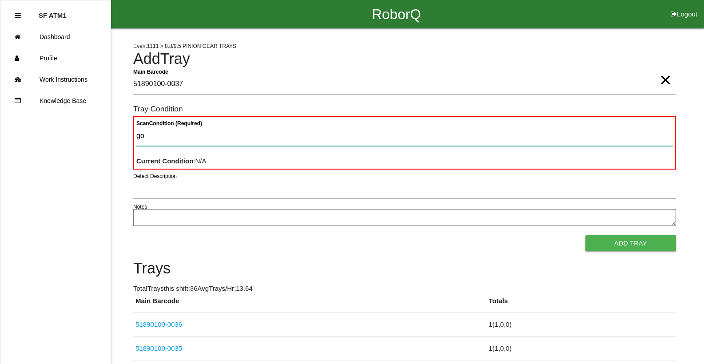
type Condition "goo"
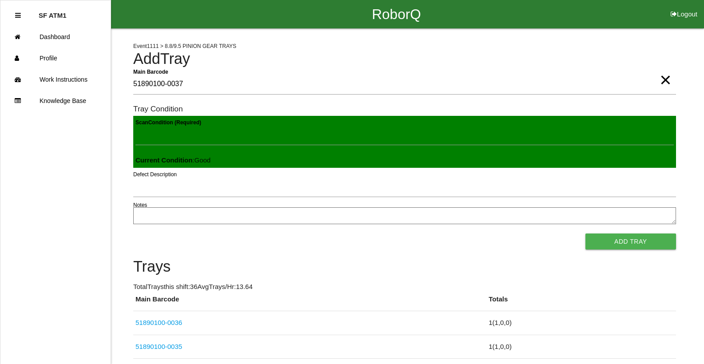
click at [586, 234] on button "Add Tray" at bounding box center [631, 242] width 91 height 16
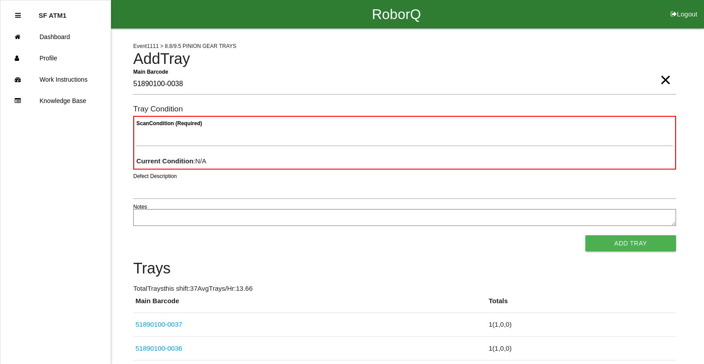
type Barcode "51890100-0038"
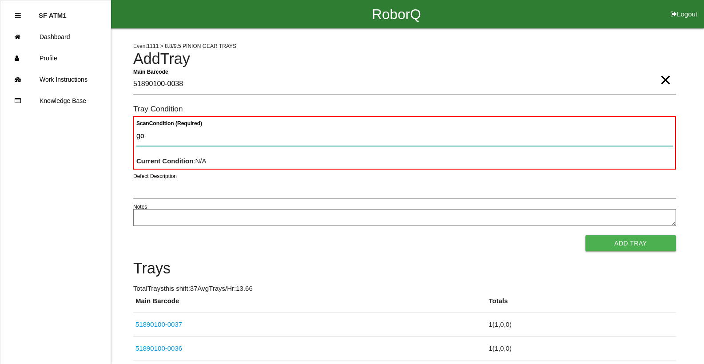
type Condition "goo"
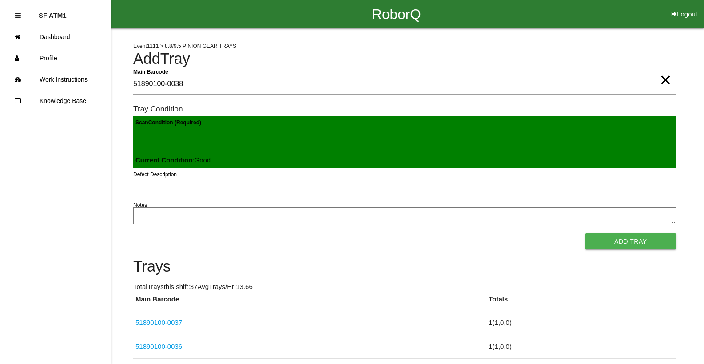
click at [586, 234] on button "Add Tray" at bounding box center [631, 242] width 91 height 16
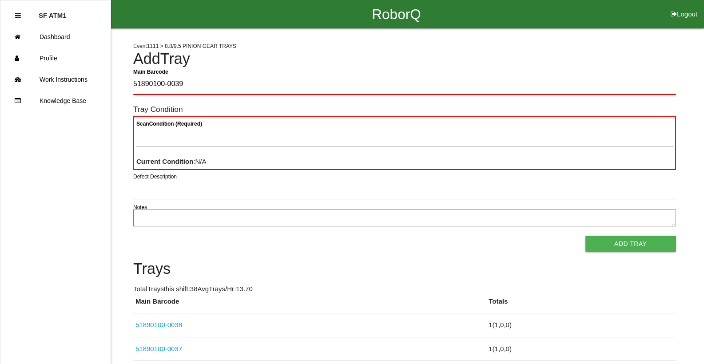
type Barcode "51890100-0039"
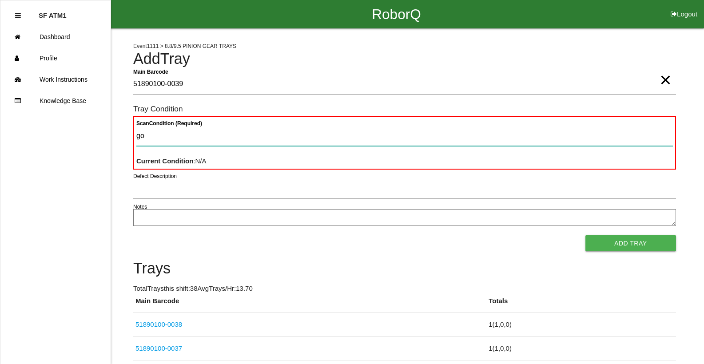
type Condition "goo"
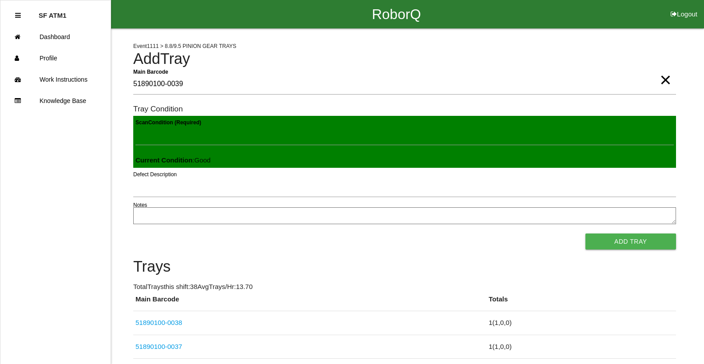
click at [586, 234] on button "Add Tray" at bounding box center [631, 242] width 91 height 16
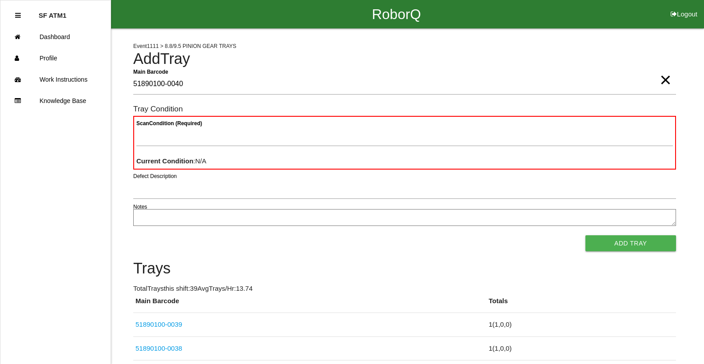
type Barcode "51890100-0040"
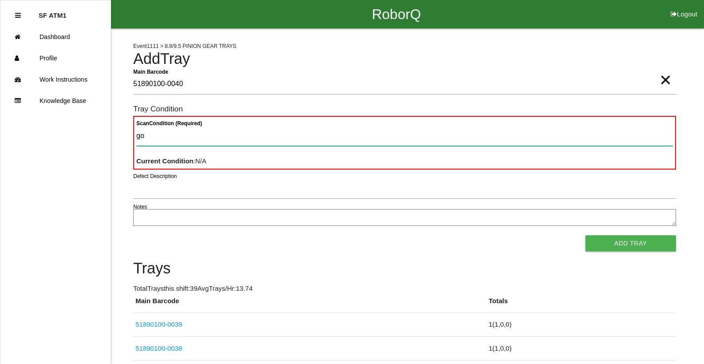
type Condition "goo"
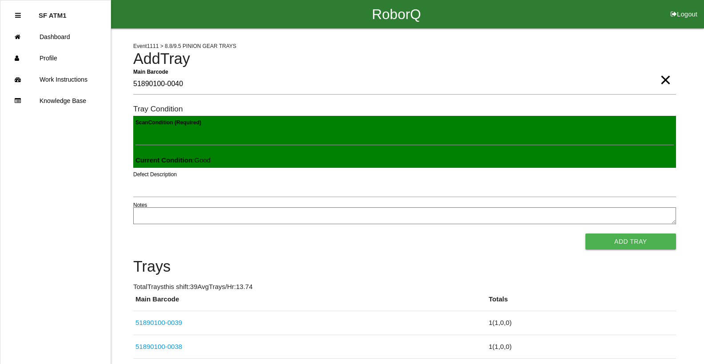
click at [586, 234] on button "Add Tray" at bounding box center [631, 242] width 91 height 16
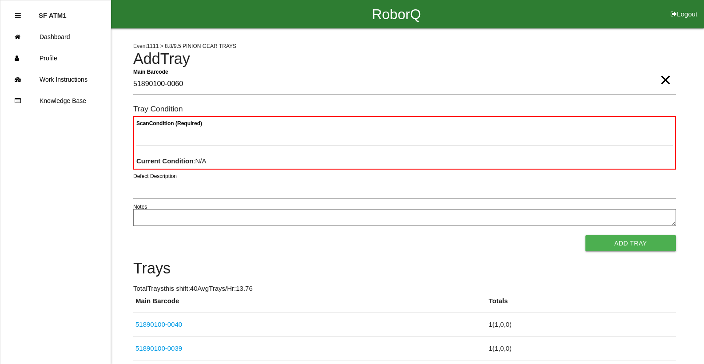
type Barcode "51890100-0060"
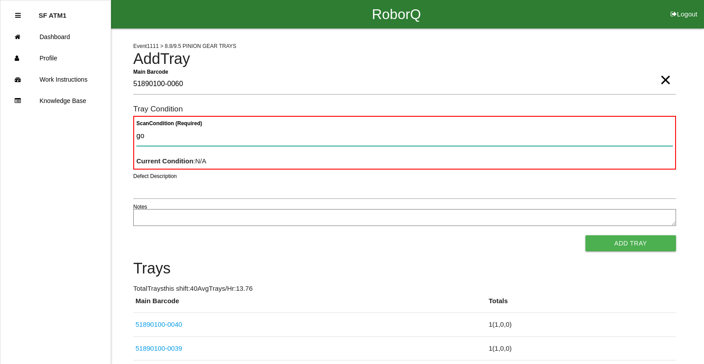
type Condition "goo"
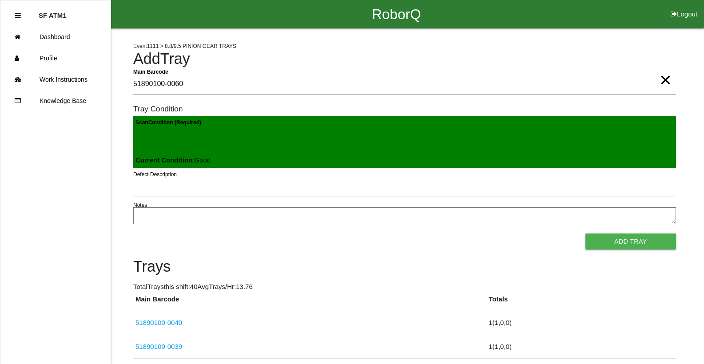
click at [586, 234] on button "Add Tray" at bounding box center [631, 242] width 91 height 16
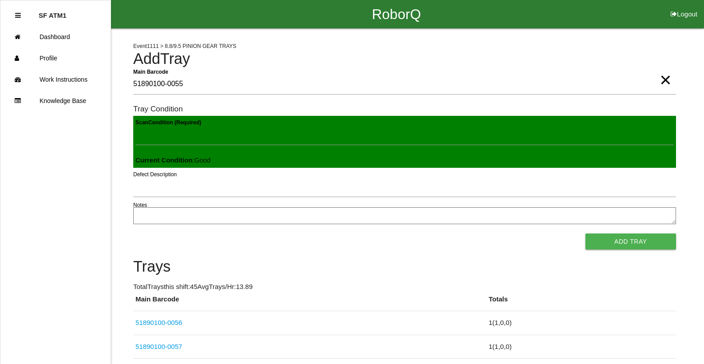
click at [586, 234] on button "Add Tray" at bounding box center [631, 242] width 91 height 16
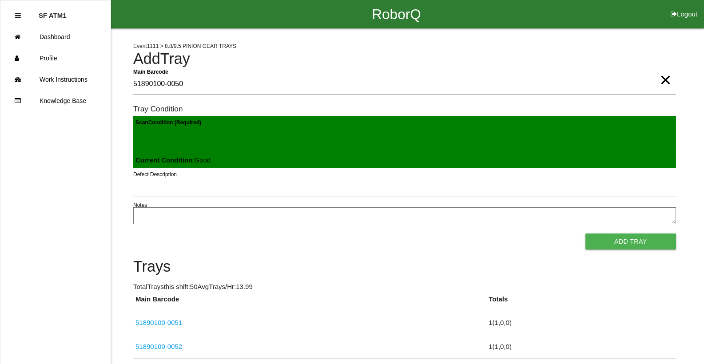
click at [586, 234] on button "Add Tray" at bounding box center [631, 242] width 91 height 16
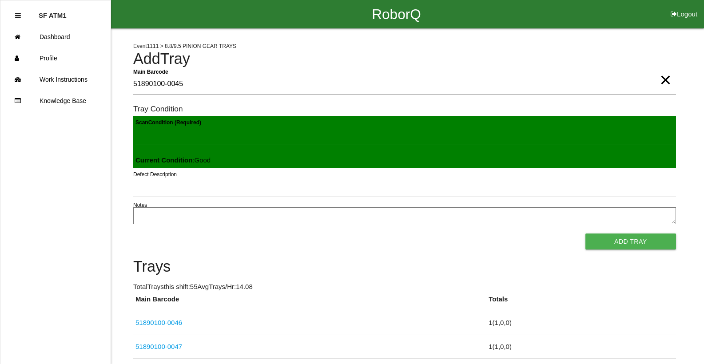
click at [586, 234] on button "Add Tray" at bounding box center [631, 242] width 91 height 16
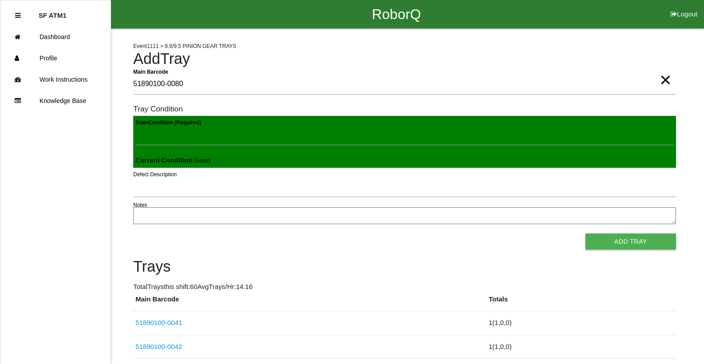
click at [586, 234] on button "Add Tray" at bounding box center [631, 242] width 91 height 16
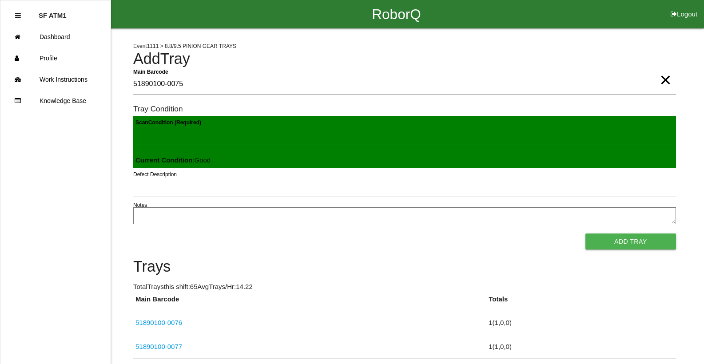
click at [586, 234] on button "Add Tray" at bounding box center [631, 242] width 91 height 16
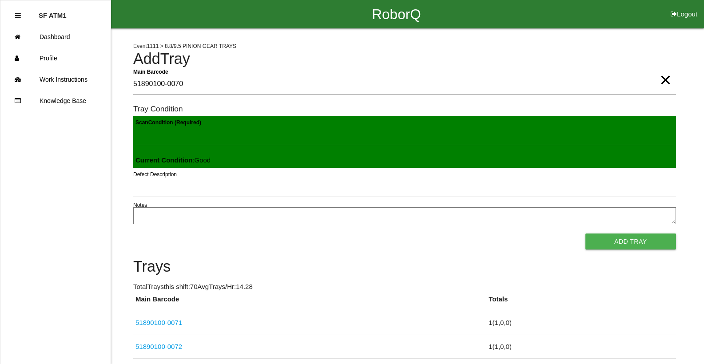
click at [586, 234] on button "Add Tray" at bounding box center [631, 242] width 91 height 16
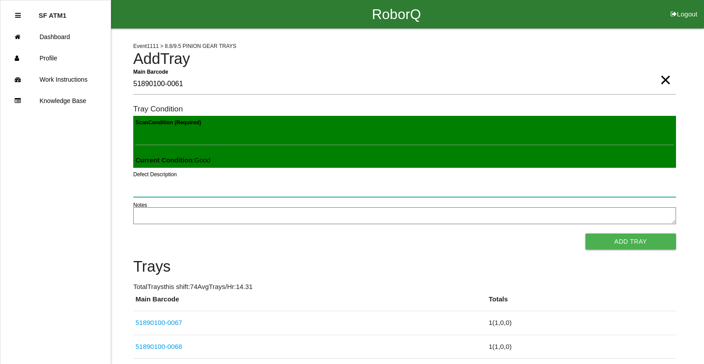
click at [586, 234] on button "Add Tray" at bounding box center [631, 242] width 91 height 16
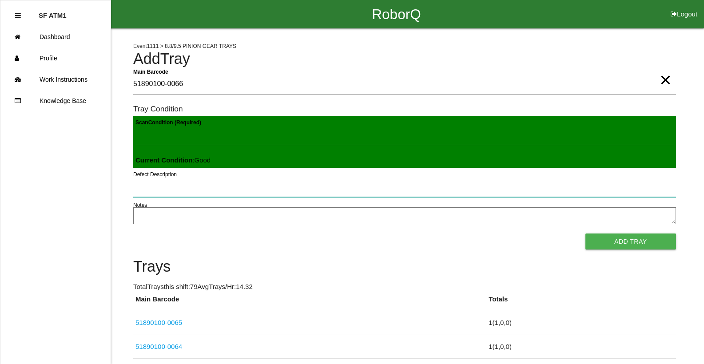
click at [586, 234] on button "Add Tray" at bounding box center [631, 242] width 91 height 16
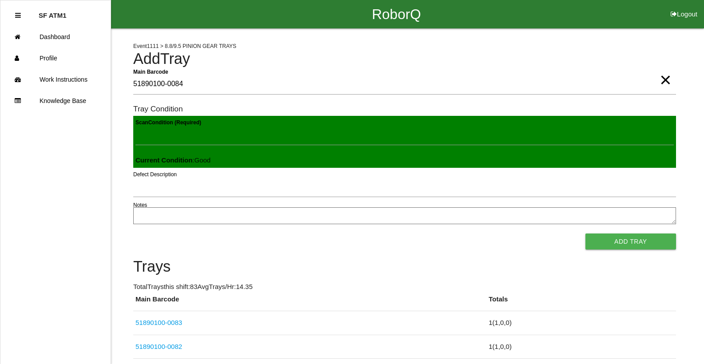
click at [586, 234] on button "Add Tray" at bounding box center [631, 242] width 91 height 16
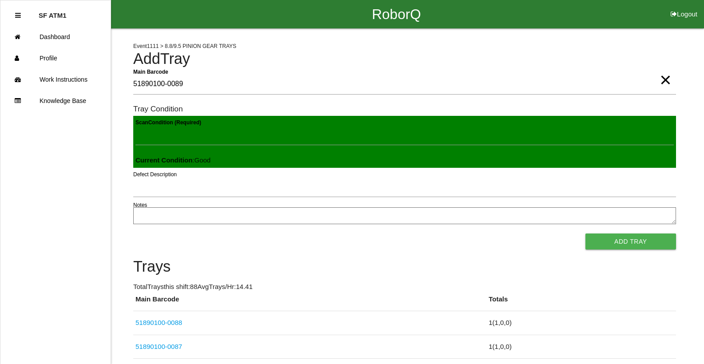
click at [586, 234] on button "Add Tray" at bounding box center [631, 242] width 91 height 16
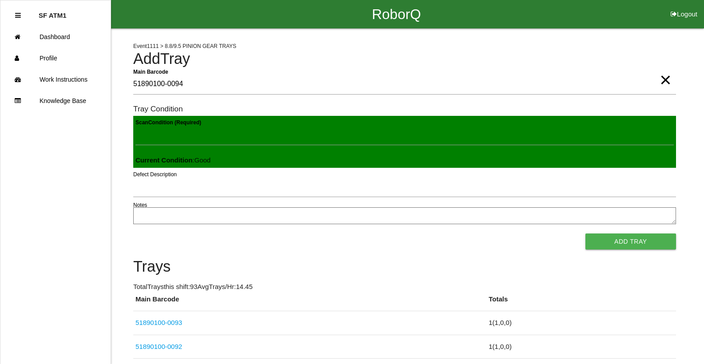
click at [586, 234] on button "Add Tray" at bounding box center [631, 242] width 91 height 16
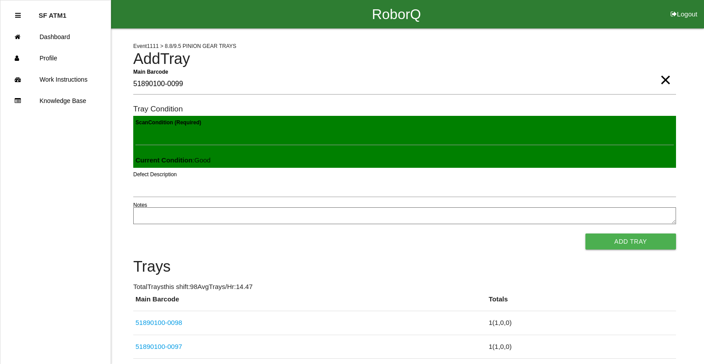
click at [586, 234] on button "Add Tray" at bounding box center [631, 242] width 91 height 16
click button "Add Tray" at bounding box center [631, 242] width 91 height 16
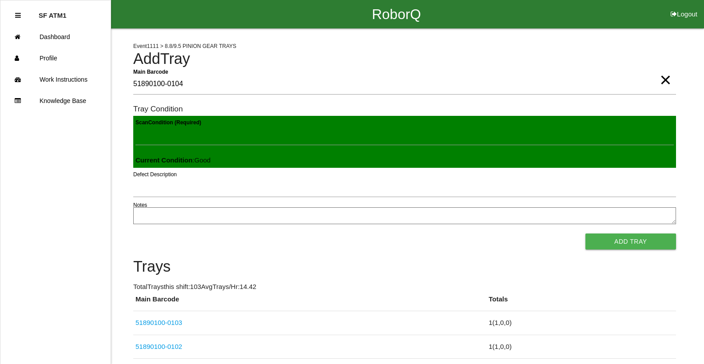
click at [586, 234] on button "Add Tray" at bounding box center [631, 242] width 91 height 16
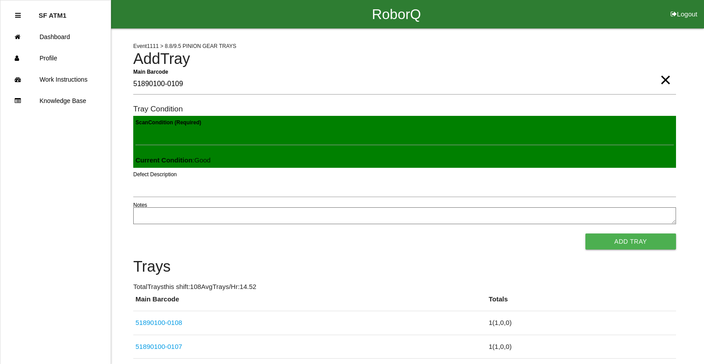
click at [586, 234] on button "Add Tray" at bounding box center [631, 242] width 91 height 16
click button "Add Tray" at bounding box center [631, 242] width 91 height 16
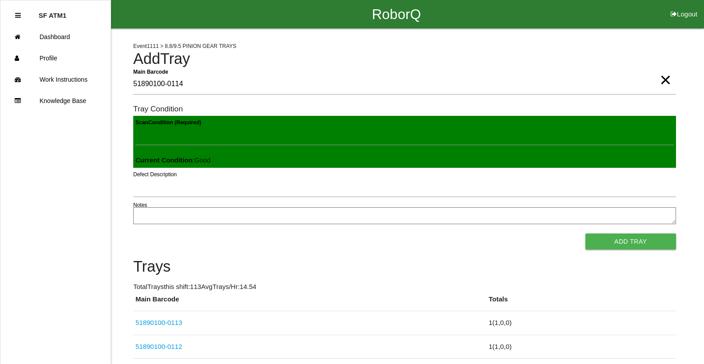
click at [586, 234] on button "Add Tray" at bounding box center [631, 242] width 91 height 16
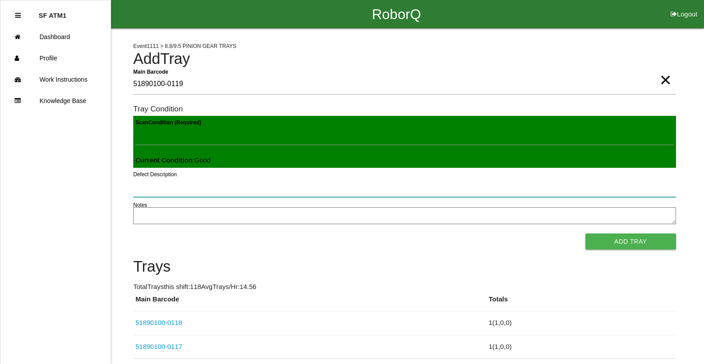
click at [586, 234] on button "Add Tray" at bounding box center [631, 242] width 91 height 16
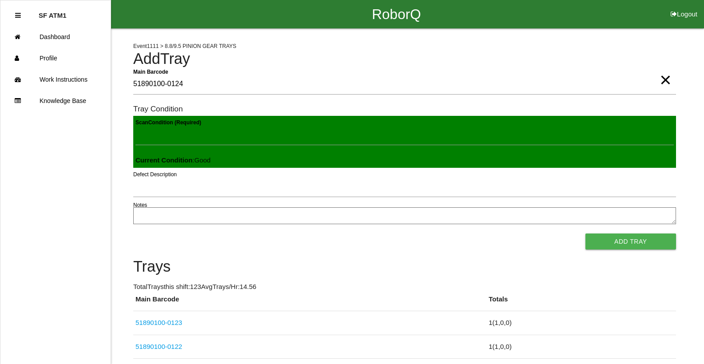
click at [586, 234] on button "Add Tray" at bounding box center [631, 242] width 91 height 16
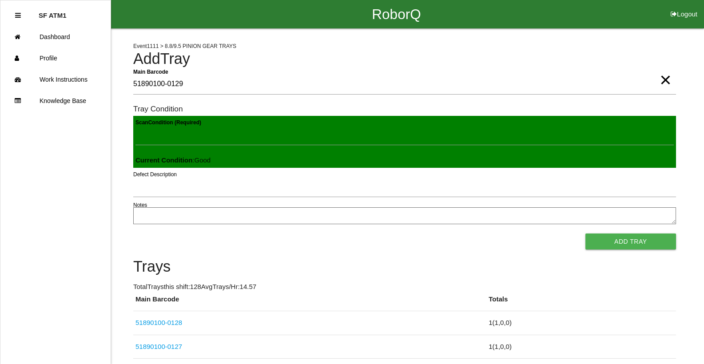
click at [586, 234] on button "Add Tray" at bounding box center [631, 242] width 91 height 16
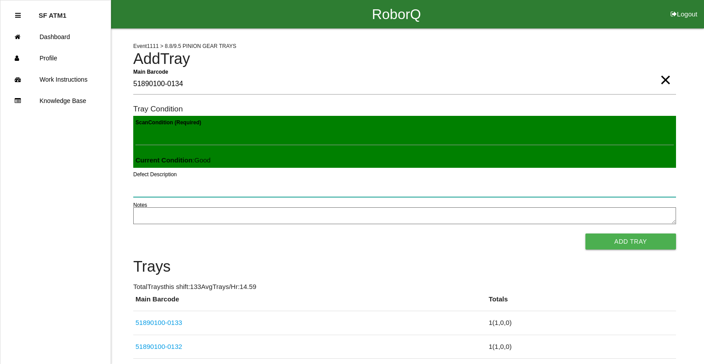
click at [586, 234] on button "Add Tray" at bounding box center [631, 242] width 91 height 16
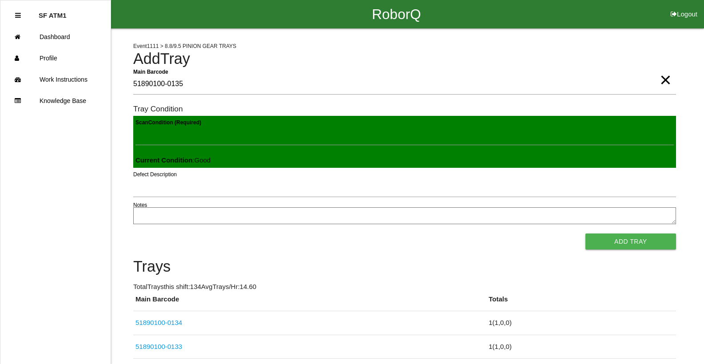
click at [586, 234] on button "Add Tray" at bounding box center [631, 242] width 91 height 16
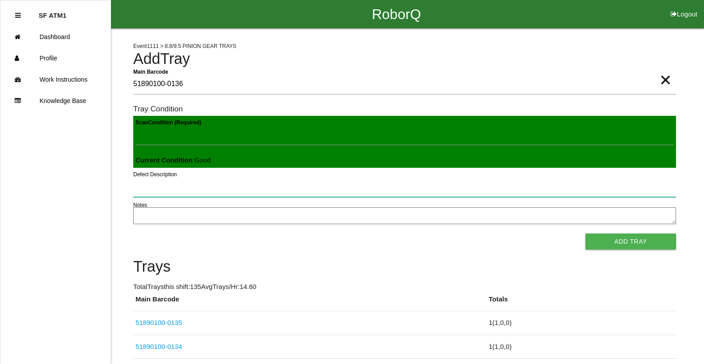
click at [586, 234] on button "Add Tray" at bounding box center [631, 242] width 91 height 16
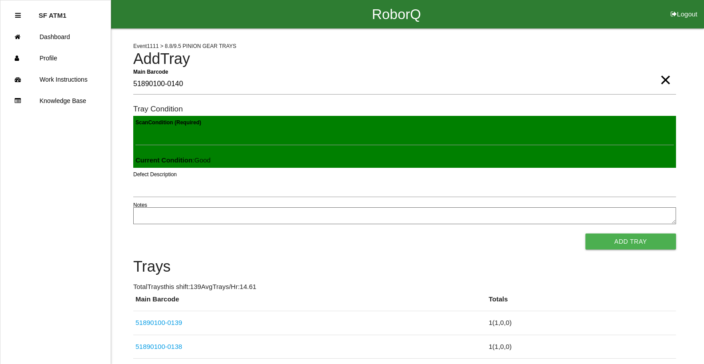
click at [586, 234] on button "Add Tray" at bounding box center [631, 242] width 91 height 16
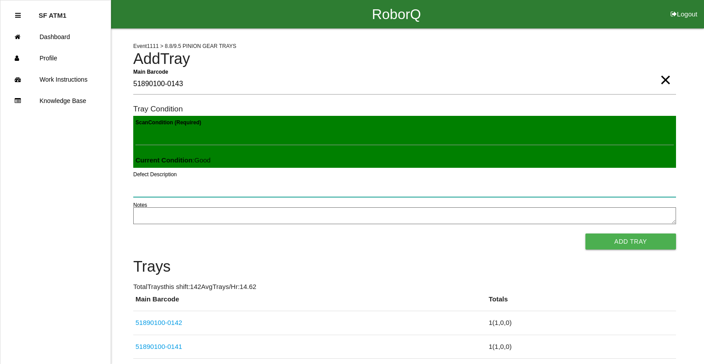
click at [586, 234] on button "Add Tray" at bounding box center [631, 242] width 91 height 16
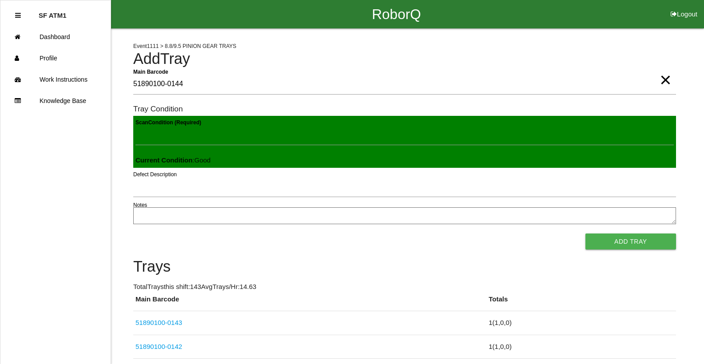
click at [586, 234] on button "Add Tray" at bounding box center [631, 242] width 91 height 16
